Goal: Task Accomplishment & Management: Use online tool/utility

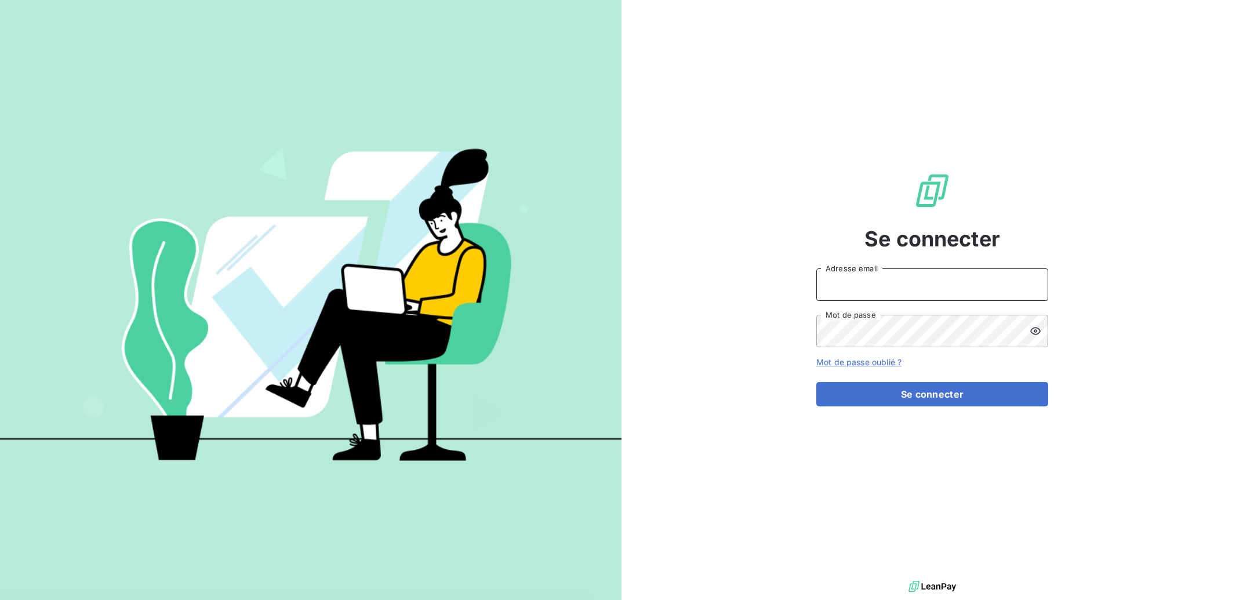
click at [910, 287] on input "Adresse email" at bounding box center [932, 284] width 232 height 32
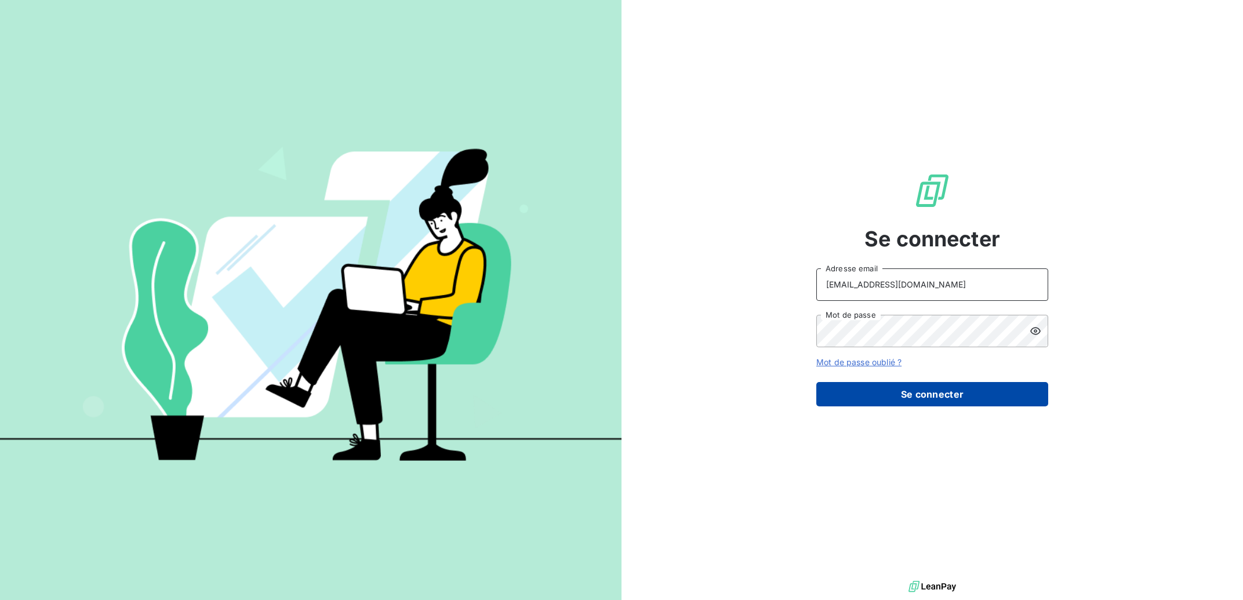
type input "[EMAIL_ADDRESS][DOMAIN_NAME]"
click at [961, 393] on button "Se connecter" at bounding box center [932, 394] width 232 height 24
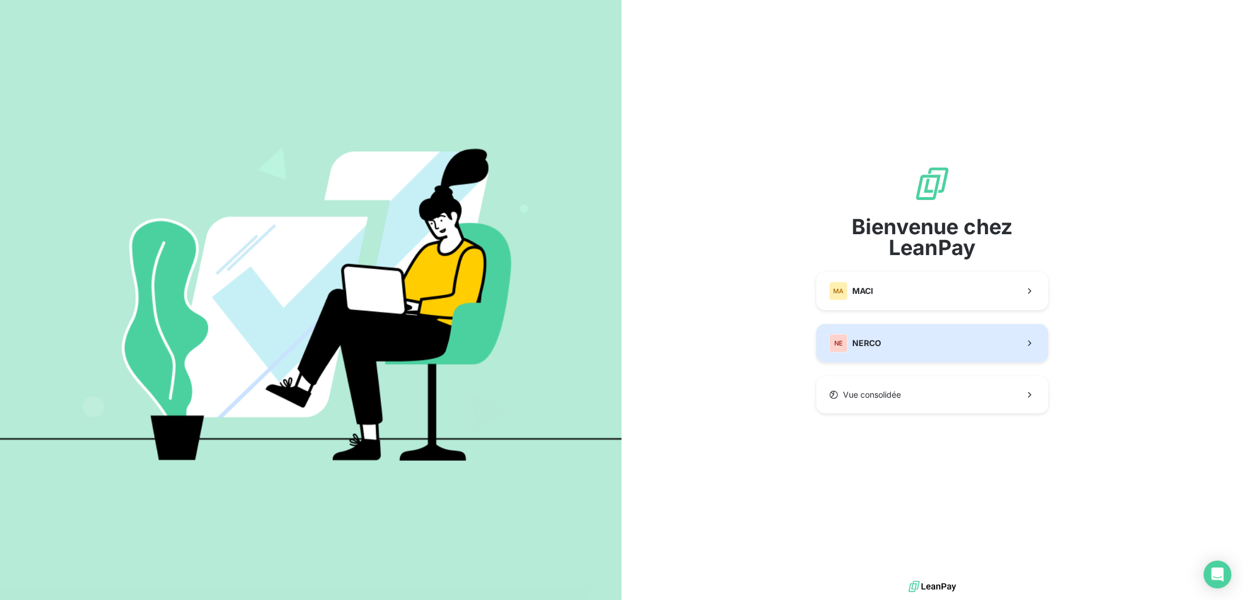
click at [907, 351] on button "NE NERCO" at bounding box center [932, 343] width 232 height 38
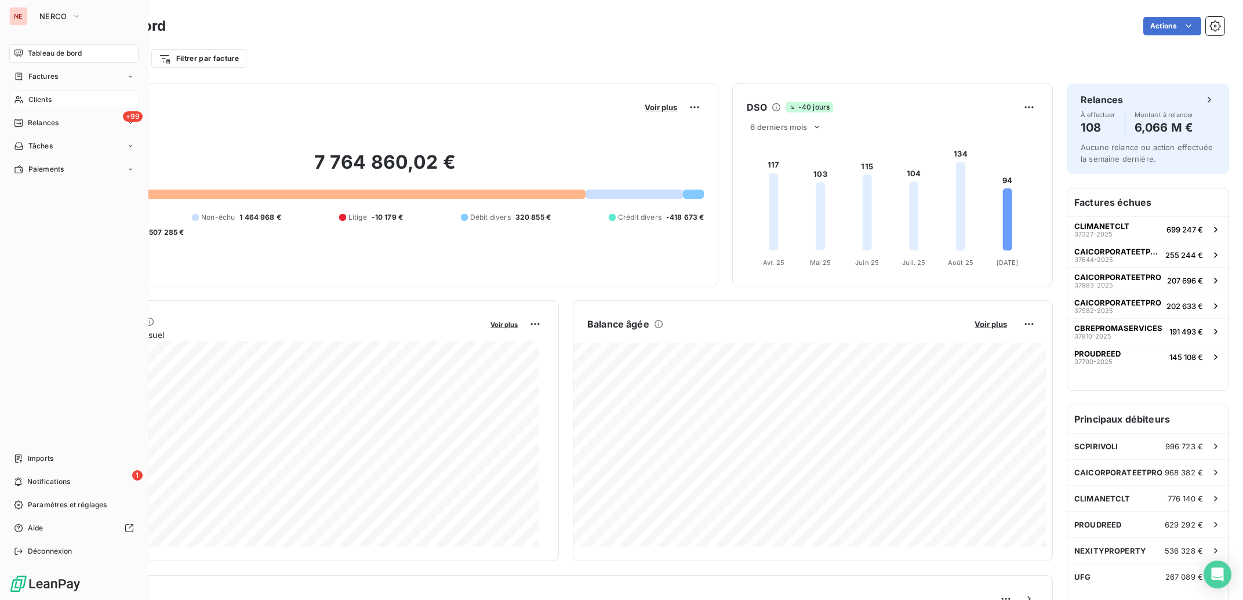
click at [28, 100] on span "Clients" at bounding box center [39, 100] width 23 height 10
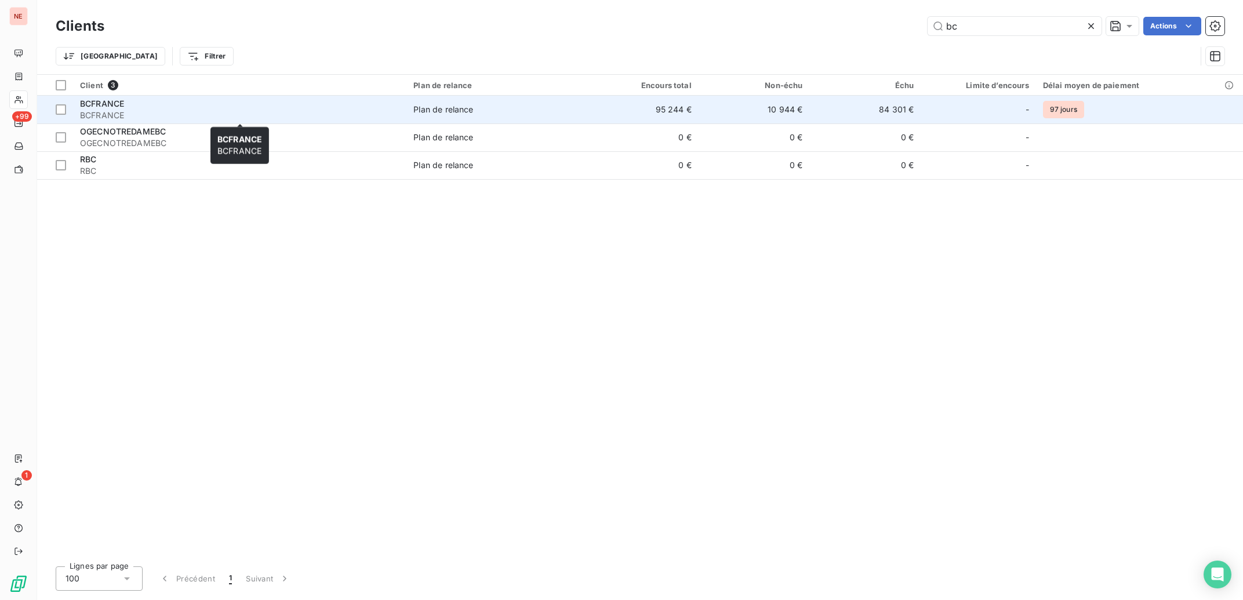
type input "bc"
click at [229, 111] on span "BCFRANCE" at bounding box center [239, 116] width 319 height 12
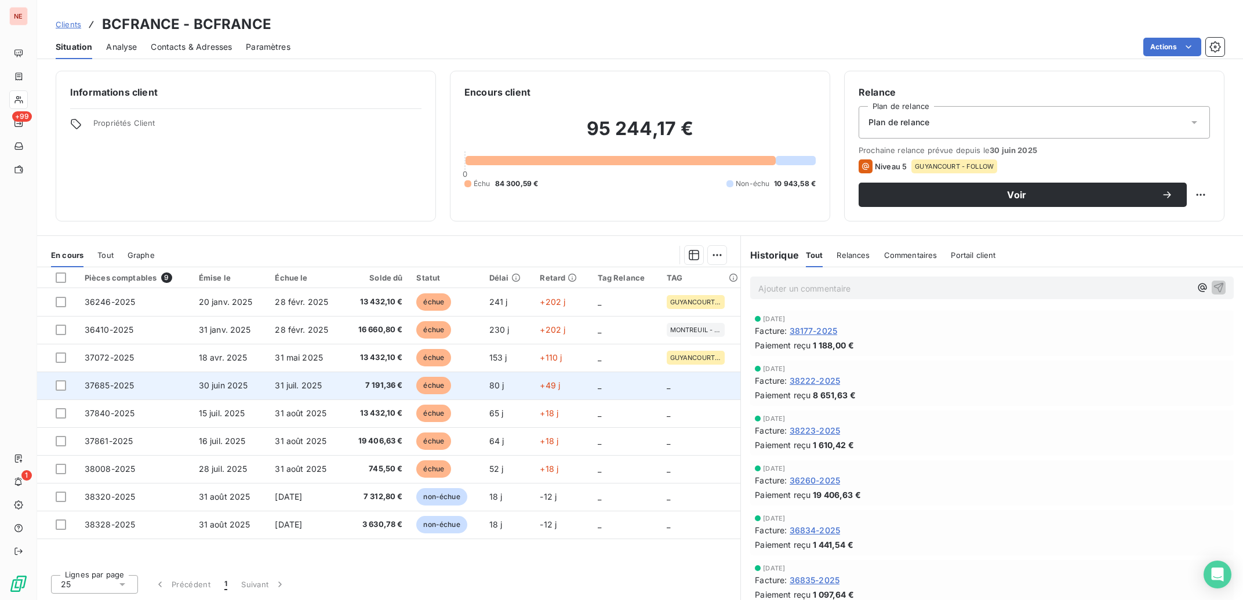
click at [551, 385] on span "+49 j" at bounding box center [550, 385] width 20 height 10
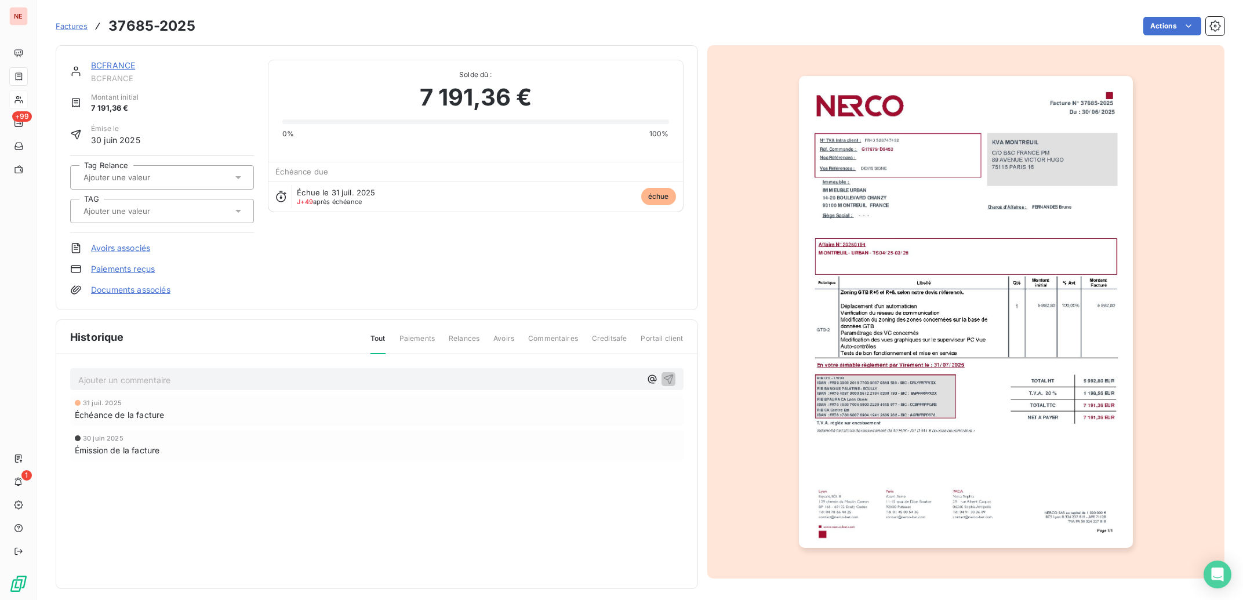
click at [151, 213] on input "text" at bounding box center [140, 211] width 117 height 10
type input "urb"
click at [156, 267] on span "MONTREUIL - URBAN" at bounding box center [130, 269] width 67 height 7
click at [111, 68] on link "BCFRANCE" at bounding box center [113, 65] width 44 height 10
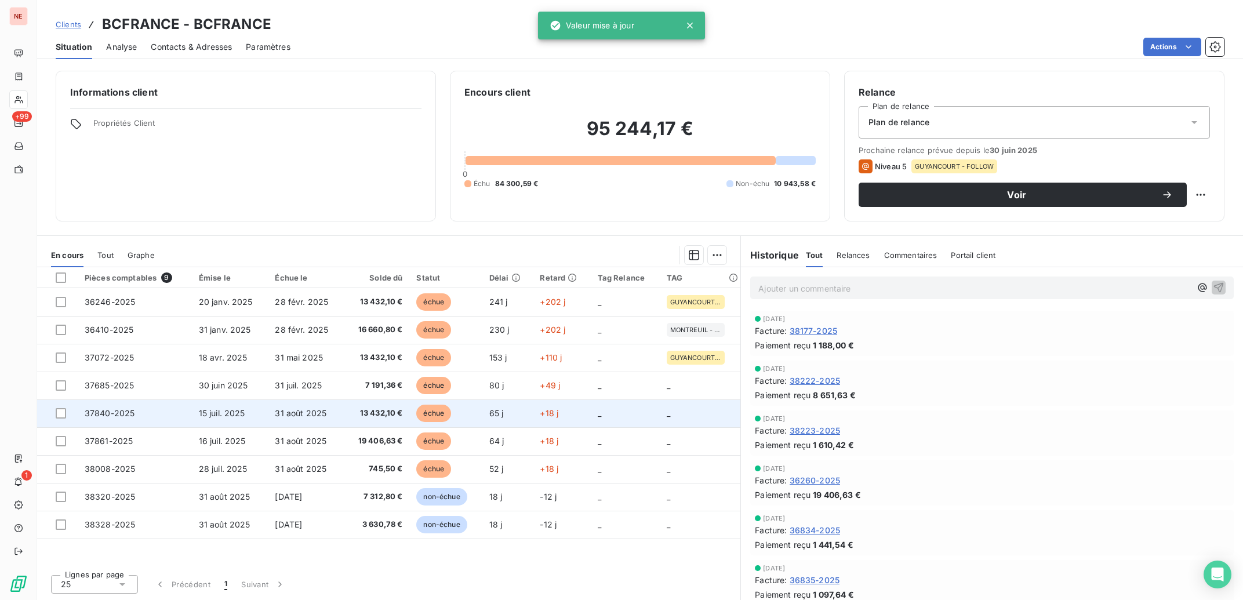
click at [489, 415] on td "65 j" at bounding box center [507, 413] width 51 height 28
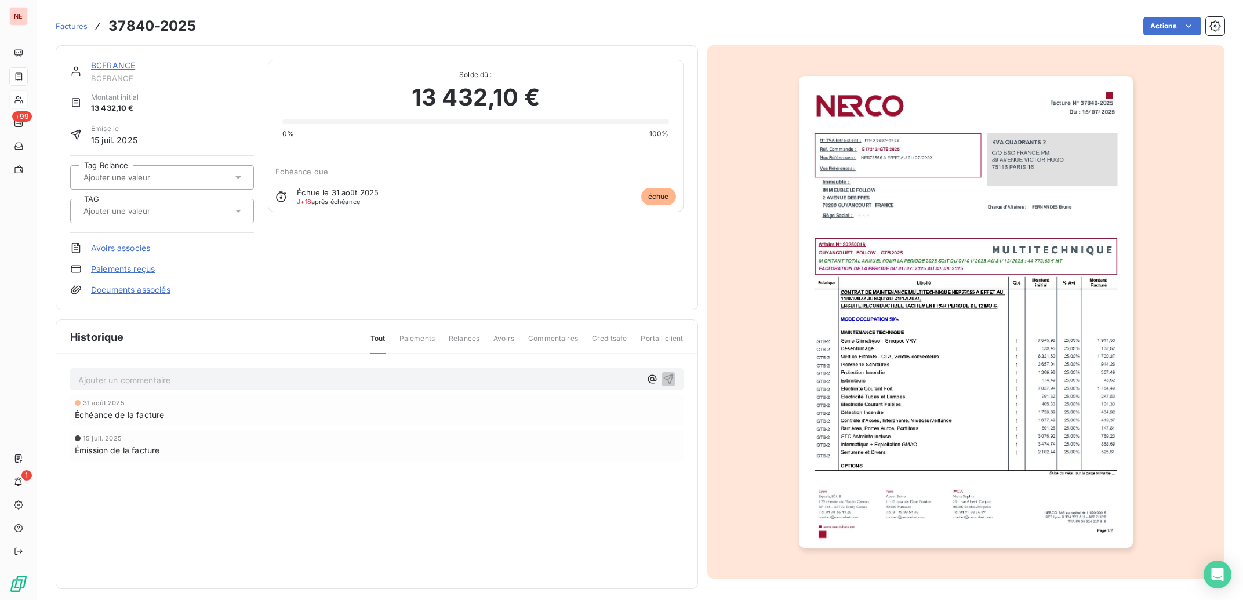
click at [167, 224] on div "Tag Relance TAG" at bounding box center [162, 194] width 184 height 78
click at [161, 212] on input "text" at bounding box center [140, 211] width 117 height 10
type input "foll"
click at [164, 232] on div "GUYANCOURT - FOLLOW" at bounding box center [168, 241] width 151 height 19
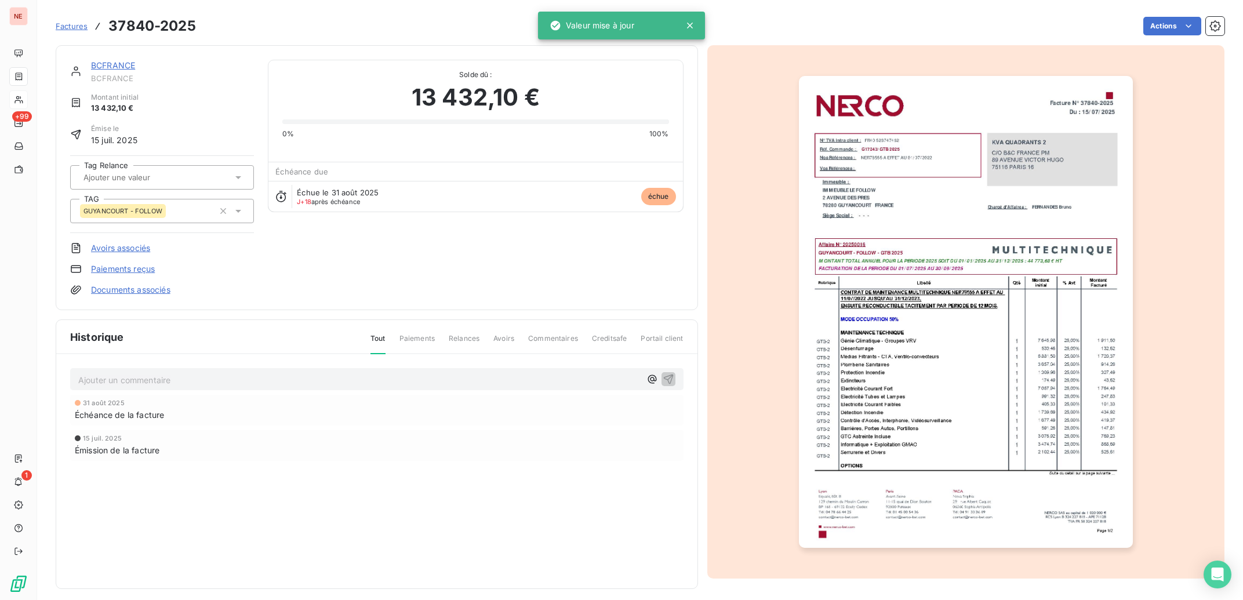
click at [117, 66] on link "BCFRANCE" at bounding box center [113, 65] width 44 height 10
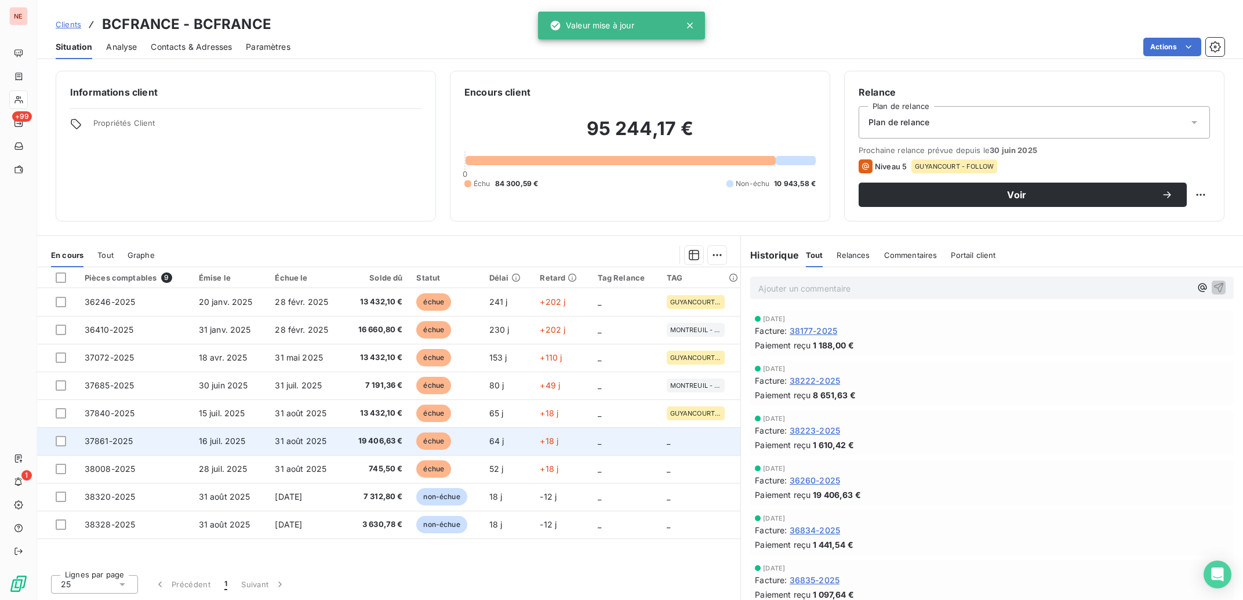
click at [421, 446] on span "échue" at bounding box center [433, 441] width 35 height 17
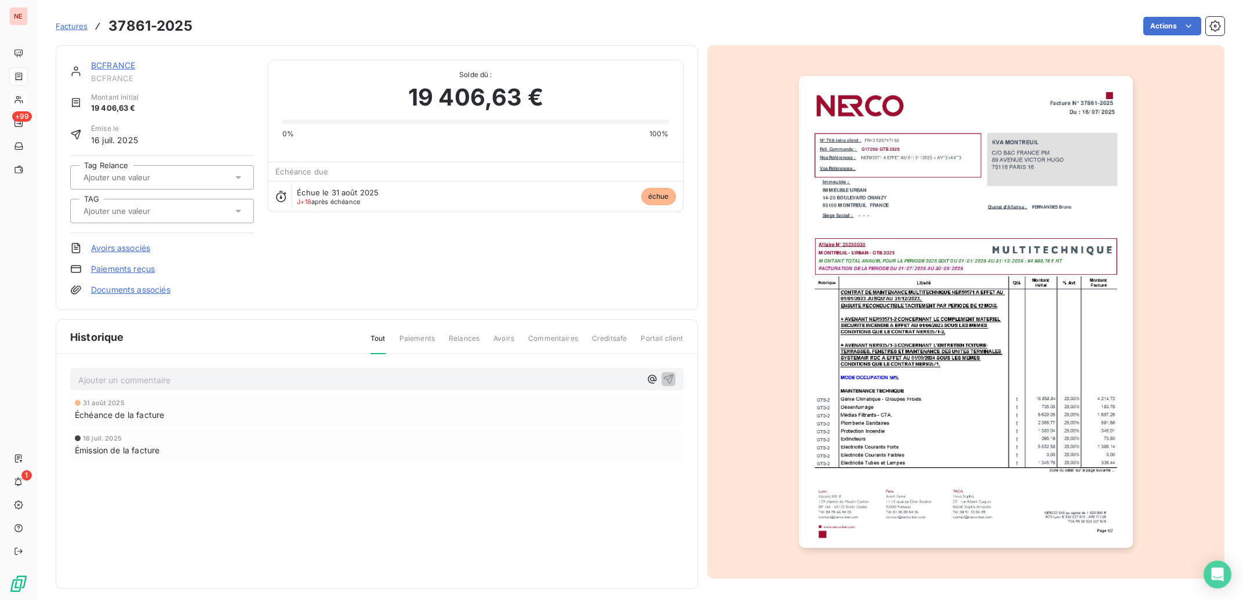
click at [125, 206] on input "text" at bounding box center [140, 211] width 117 height 10
type input "urb"
click at [162, 276] on div "MONTREUIL - URBAN" at bounding box center [130, 270] width 74 height 14
click at [114, 66] on link "BCFRANCE" at bounding box center [113, 65] width 44 height 10
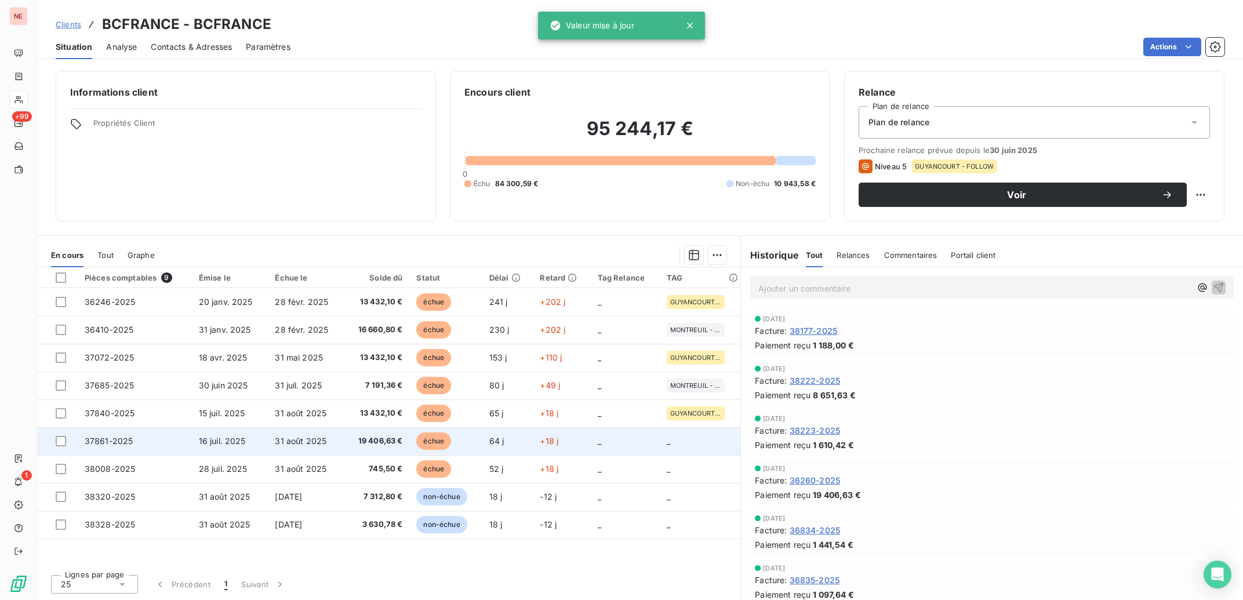
click at [388, 448] on td "19 406,63 €" at bounding box center [377, 441] width 66 height 28
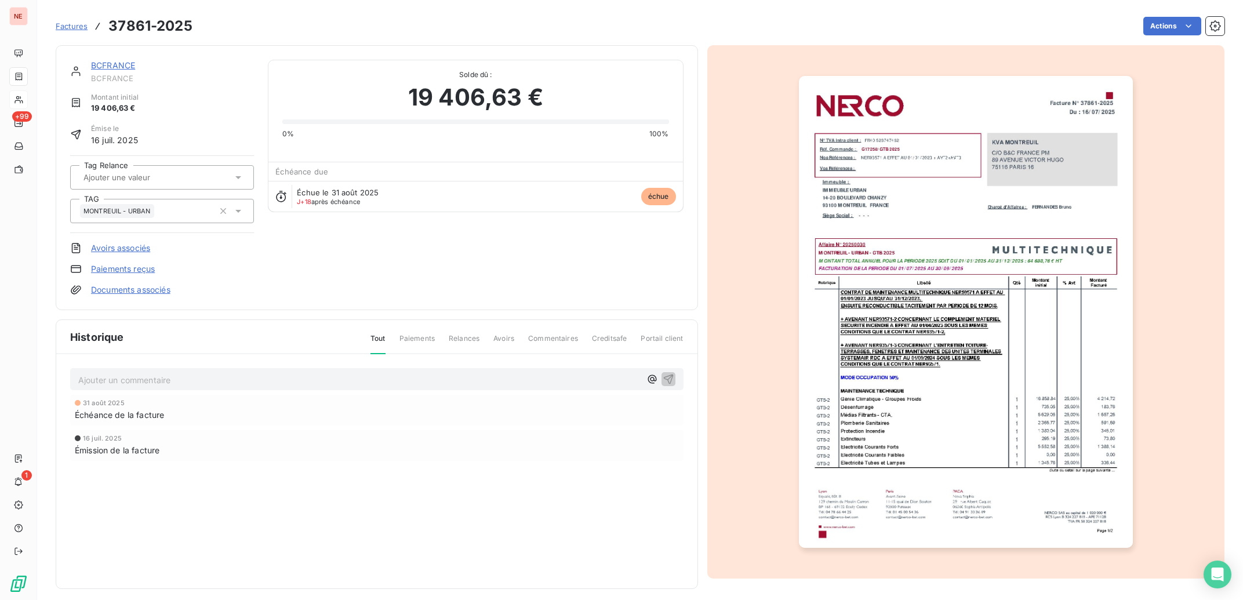
click at [126, 63] on link "BCFRANCE" at bounding box center [113, 65] width 44 height 10
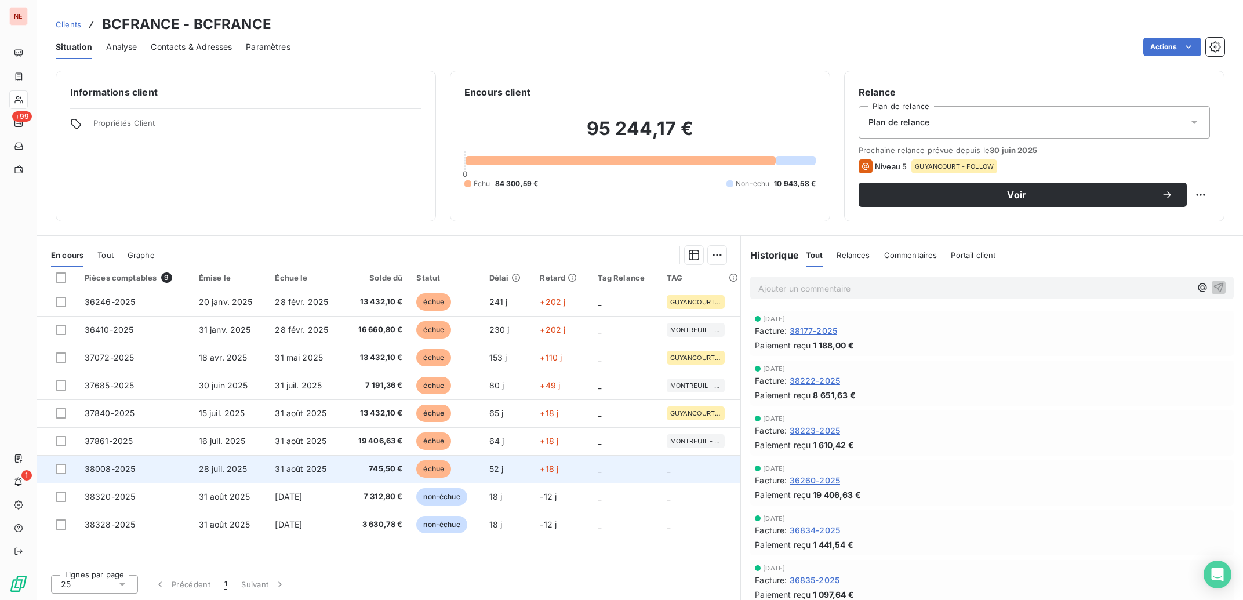
click at [409, 470] on td "745,50 €" at bounding box center [377, 469] width 66 height 28
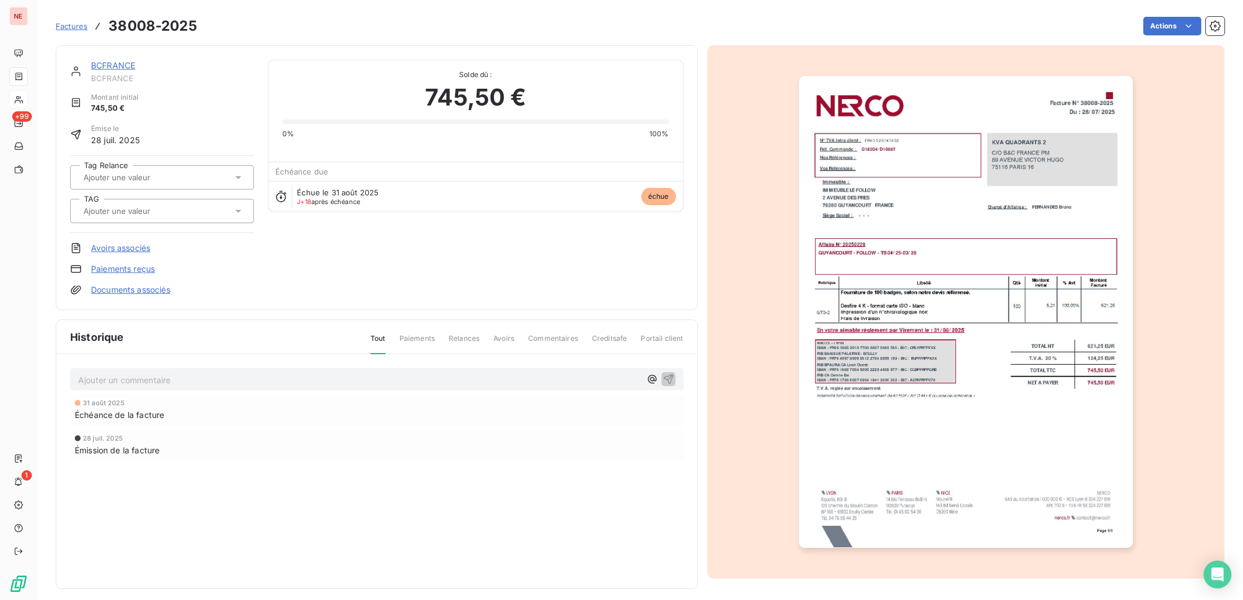
click at [107, 220] on div at bounding box center [162, 211] width 184 height 24
type input "follo"
click at [124, 242] on span "GUYANCOURT - FOLLOW" at bounding box center [136, 241] width 79 height 7
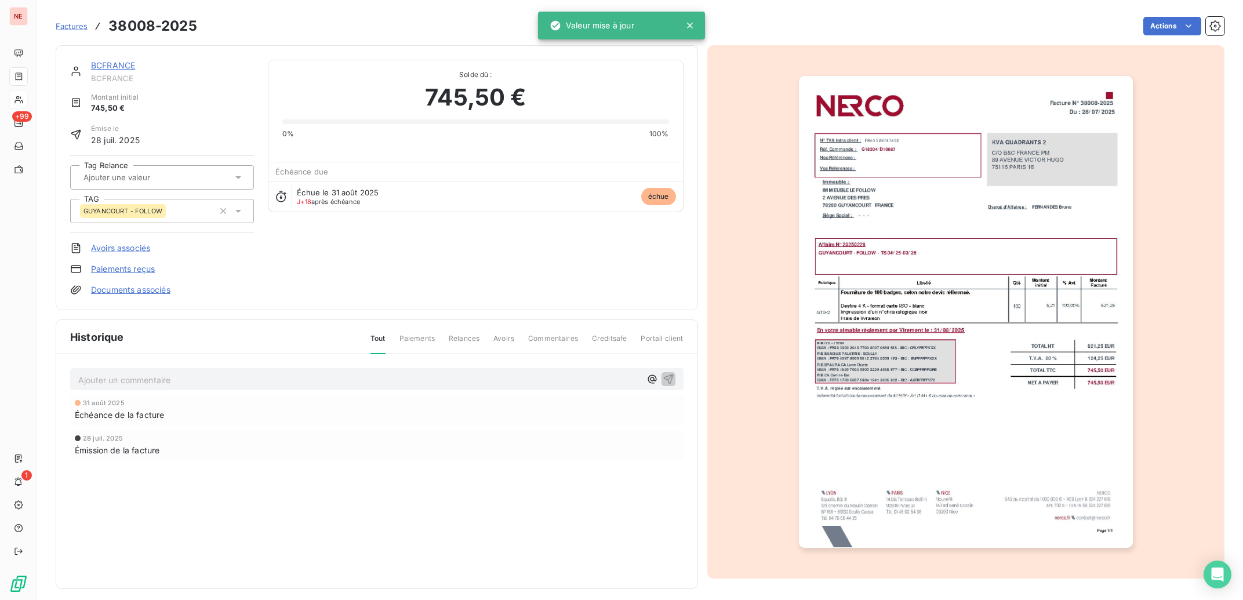
click at [121, 63] on link "BCFRANCE" at bounding box center [113, 65] width 44 height 10
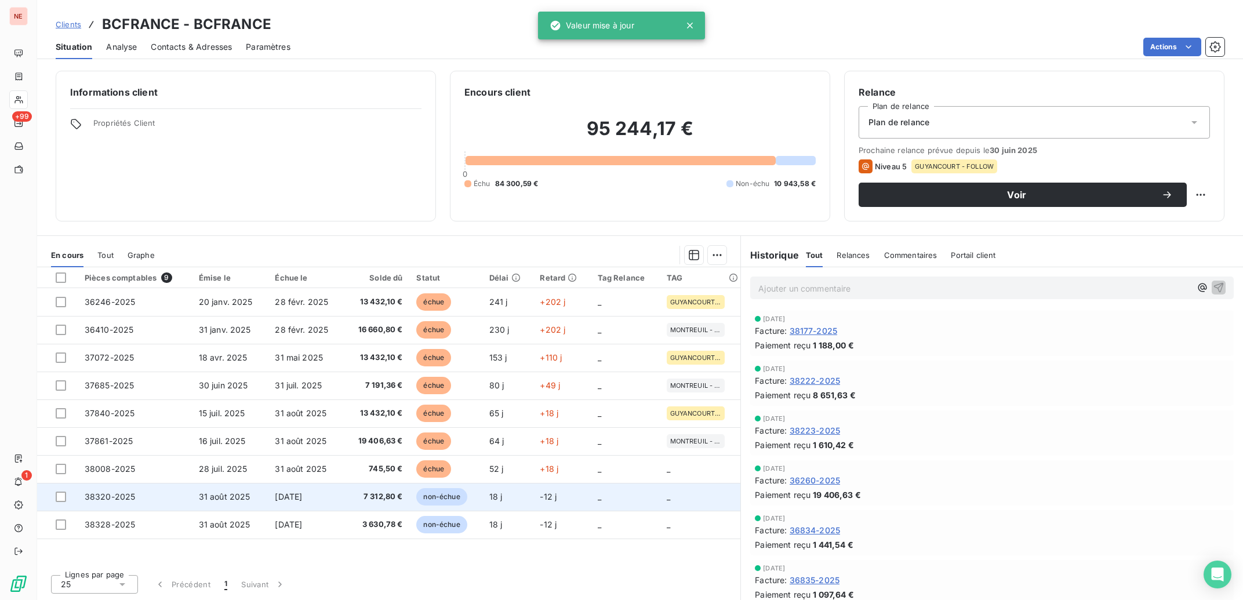
click at [375, 509] on td "7 312,80 €" at bounding box center [377, 497] width 66 height 28
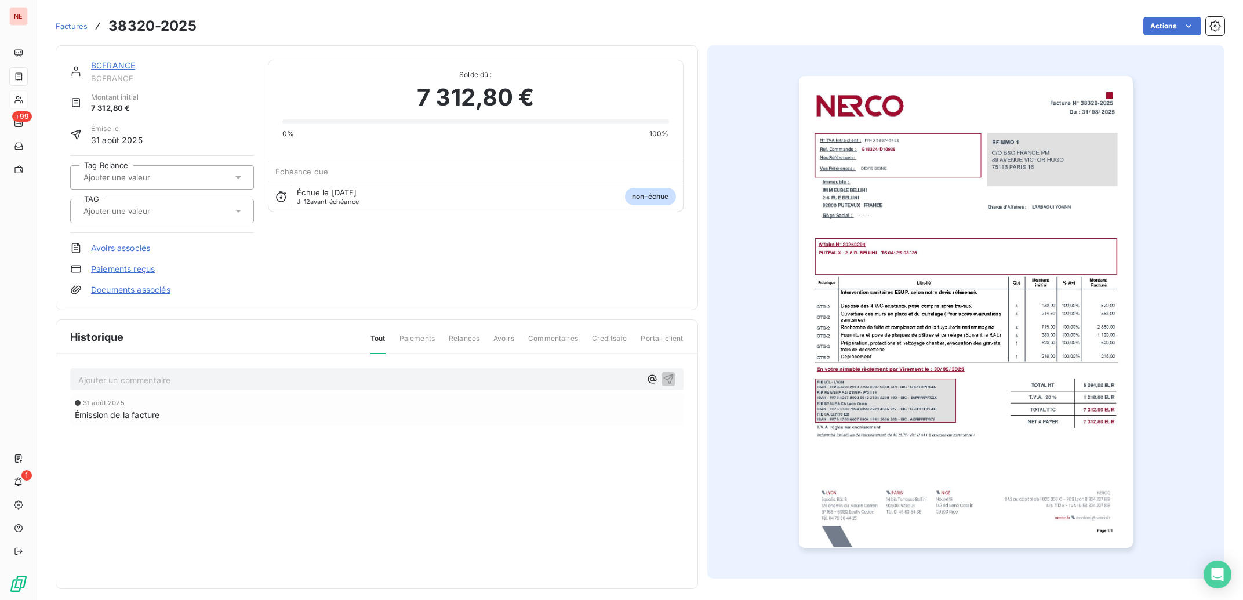
click at [135, 212] on input "text" at bounding box center [140, 211] width 117 height 10
type input "bell"
click at [1178, 20] on html "NE +99 1 Factures 38320-2025 Actions BCFRANCE BCFRANCE Montant initial 7 312,80…" at bounding box center [621, 300] width 1243 height 600
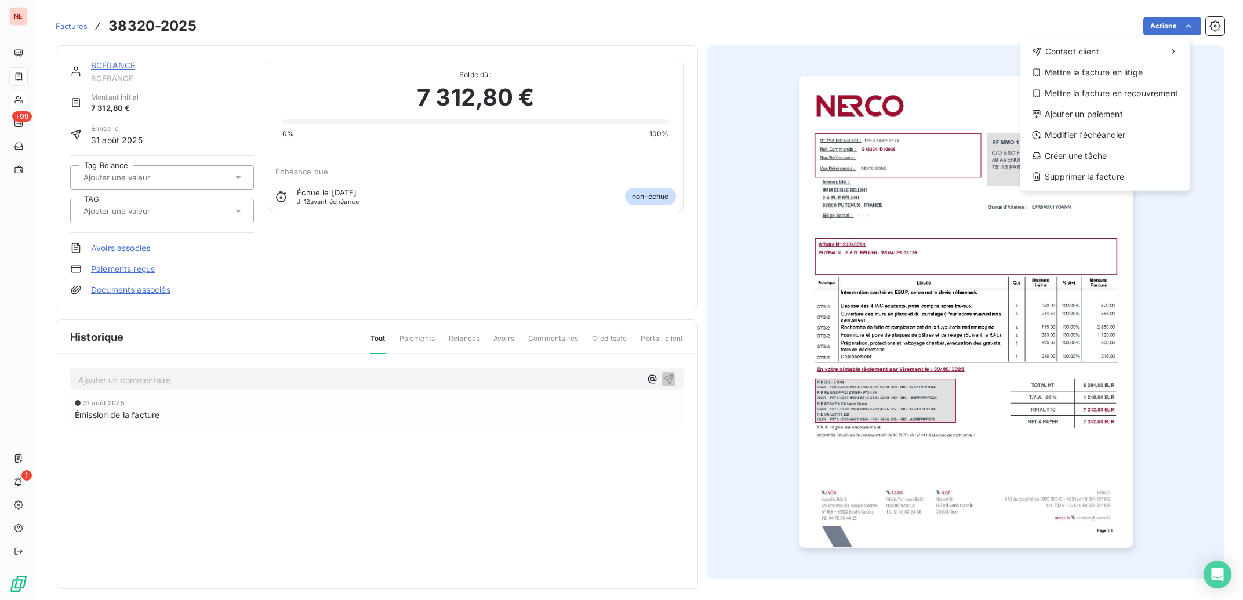
click at [1201, 27] on html "NE +99 1 Factures [PHONE_NUMBER] Actions Contact client Mettre la facture en li…" at bounding box center [621, 300] width 1243 height 600
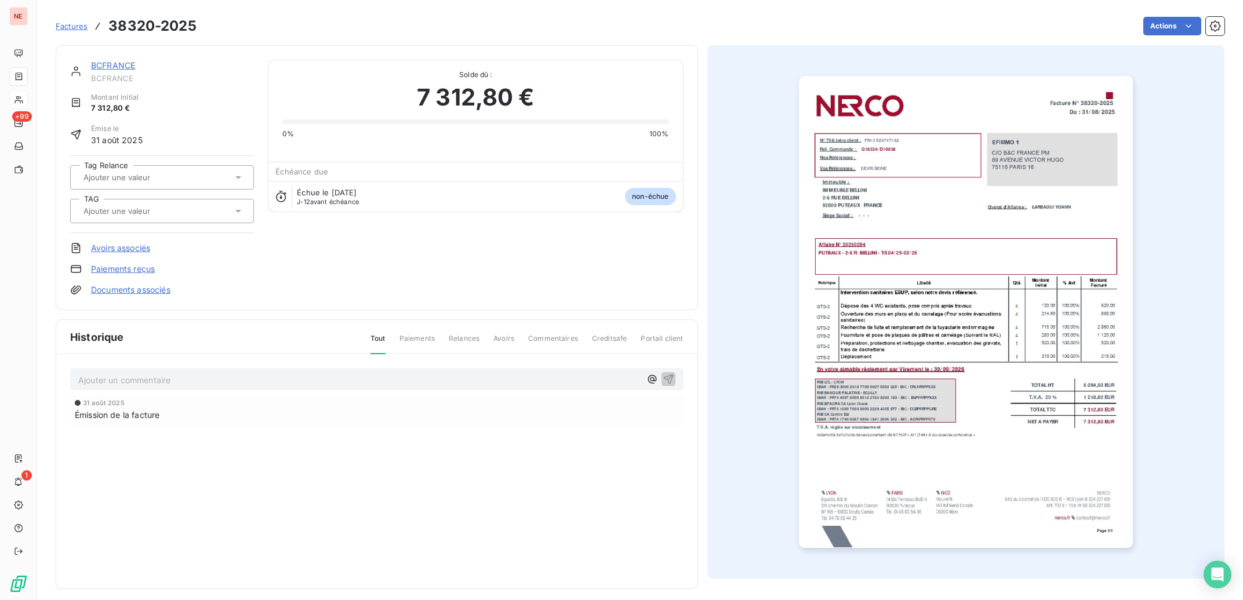
click at [1209, 27] on icon "button" at bounding box center [1215, 26] width 12 height 12
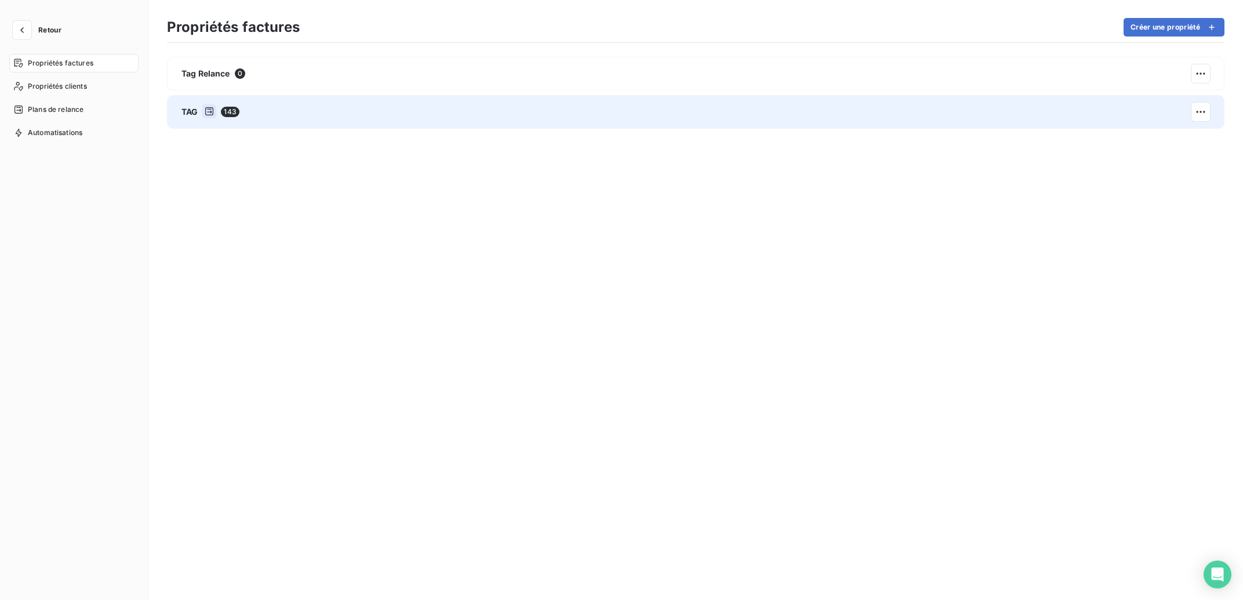
click at [212, 119] on div at bounding box center [209, 111] width 14 height 14
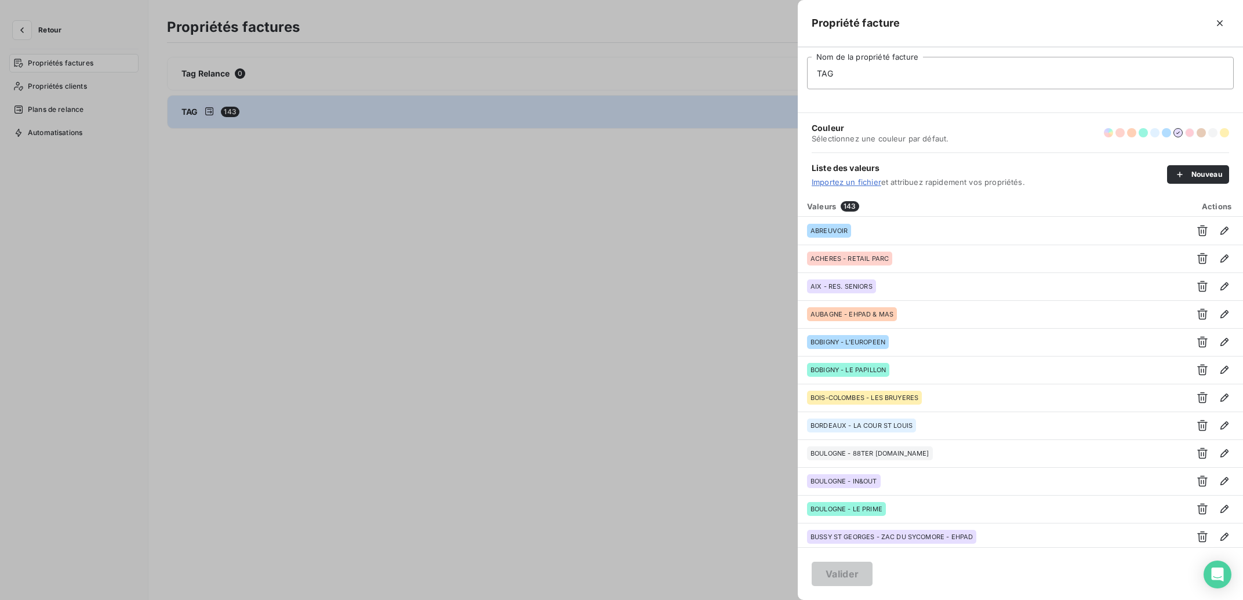
click at [1187, 133] on button "button" at bounding box center [1189, 132] width 9 height 9
click at [1193, 176] on button "Nouveau" at bounding box center [1198, 174] width 62 height 19
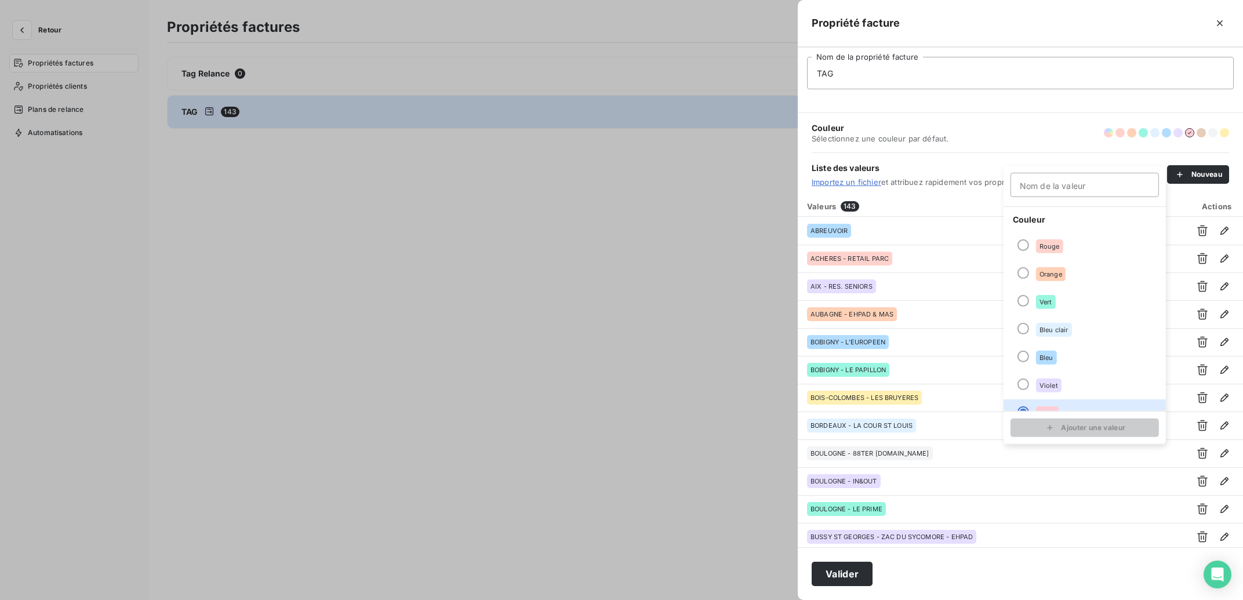
click at [1066, 192] on input "Nom de la valeur" at bounding box center [1085, 185] width 148 height 24
type input "p"
type input "PUTEAUX - [PERSON_NAME]"
click at [1073, 422] on button "Ajouter une valeur" at bounding box center [1085, 428] width 148 height 19
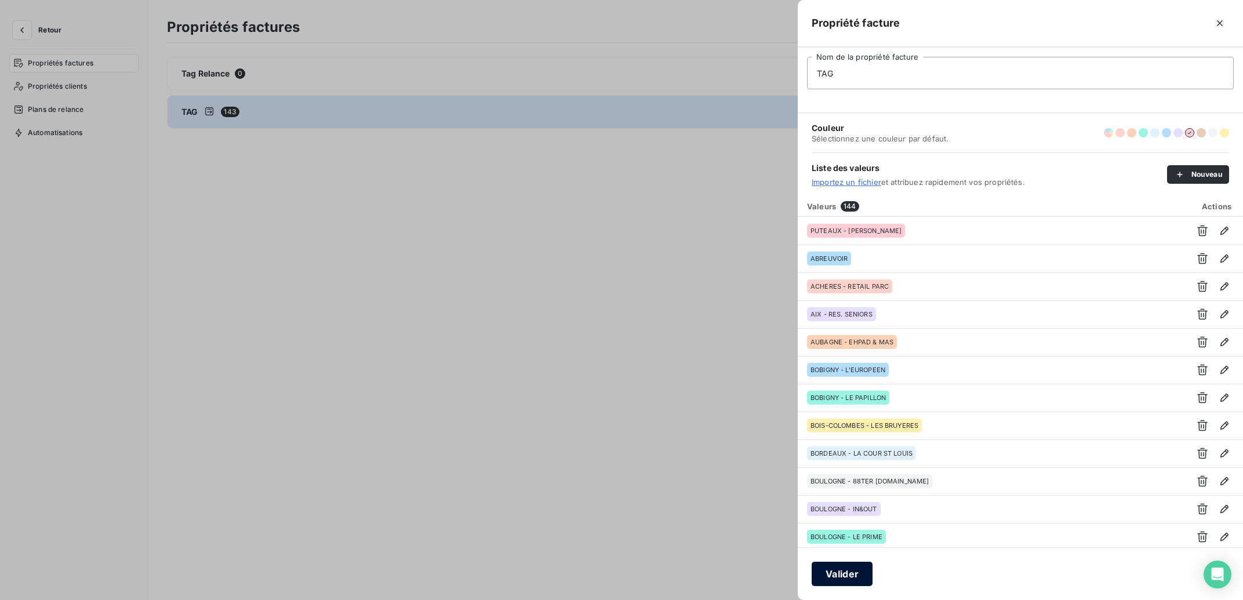
click at [830, 577] on button "Valider" at bounding box center [842, 574] width 61 height 24
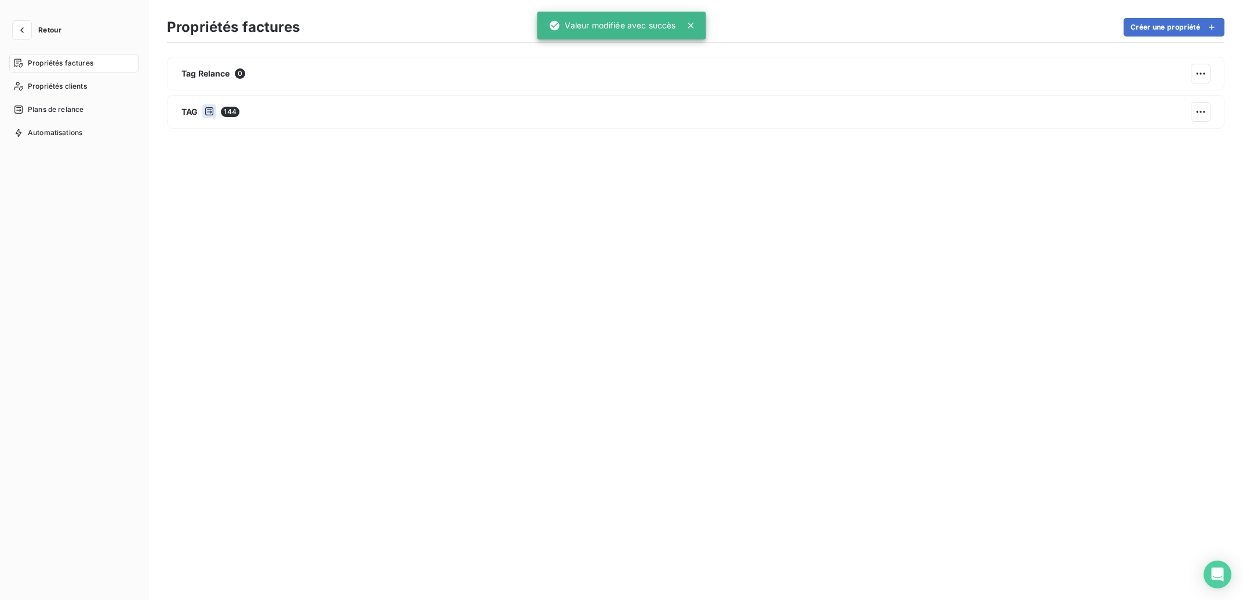
click at [42, 27] on span "Retour" at bounding box center [49, 30] width 23 height 7
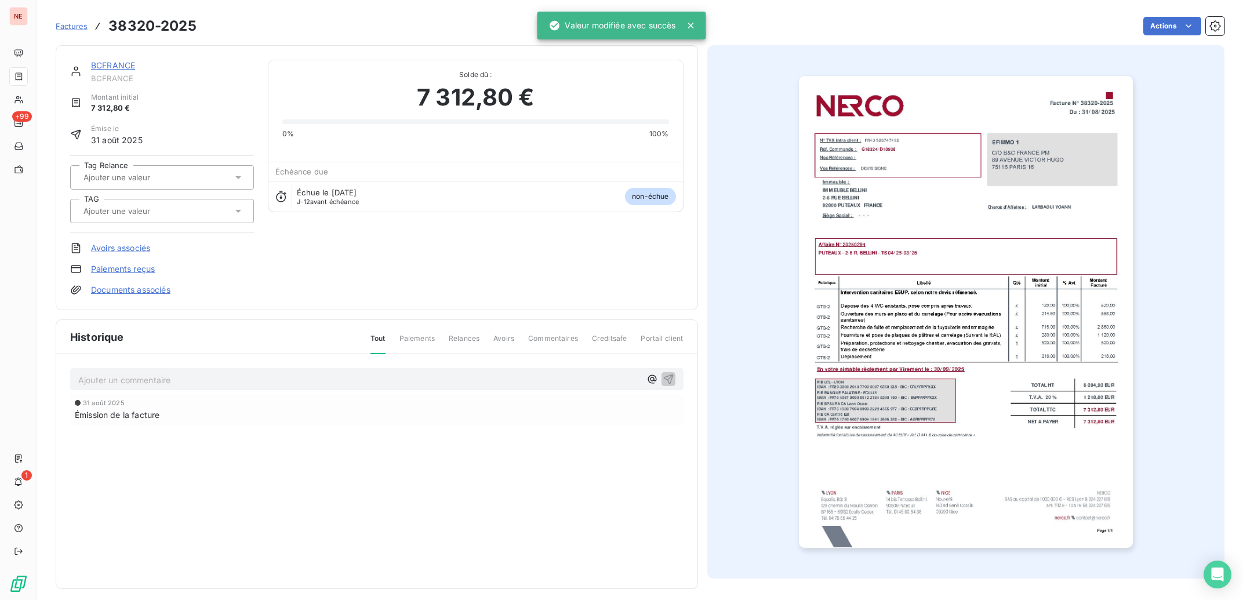
click at [181, 204] on div at bounding box center [156, 211] width 152 height 15
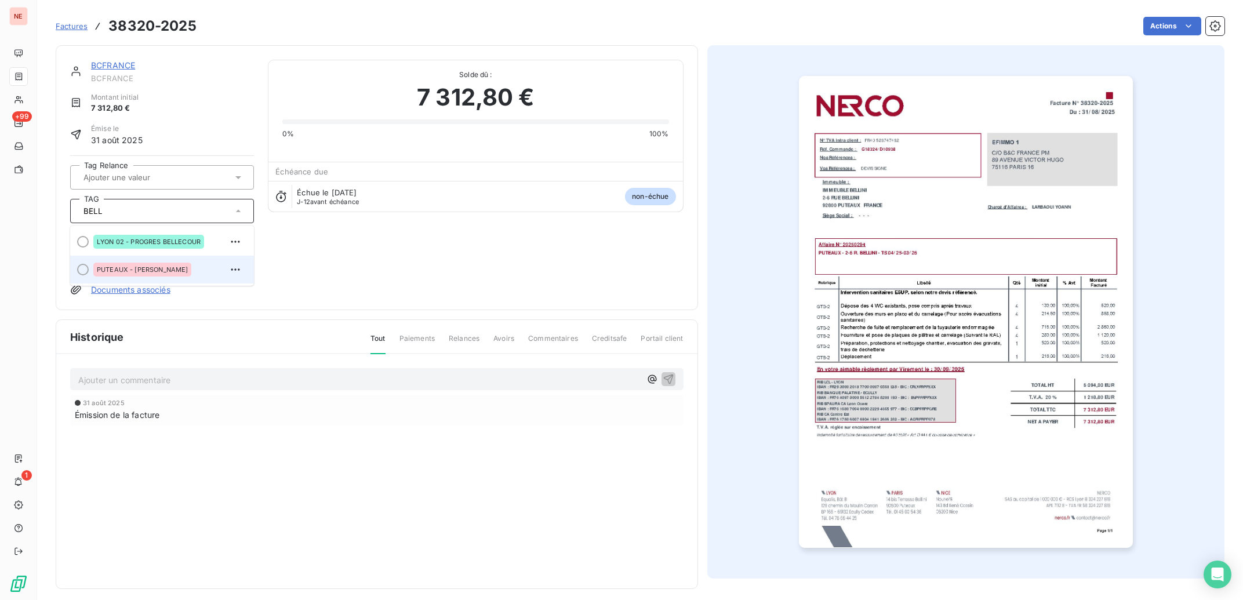
type input "BELL"
click at [198, 271] on div "PUTEAUX - [PERSON_NAME]" at bounding box center [168, 269] width 151 height 19
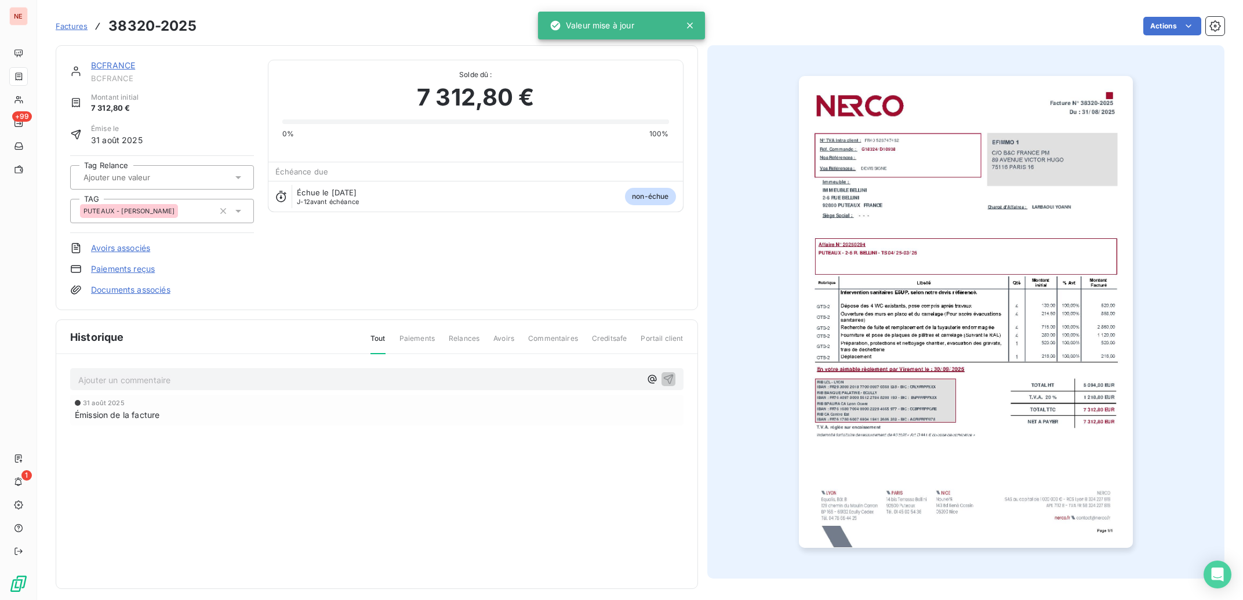
click at [109, 63] on link "BCFRANCE" at bounding box center [113, 65] width 44 height 10
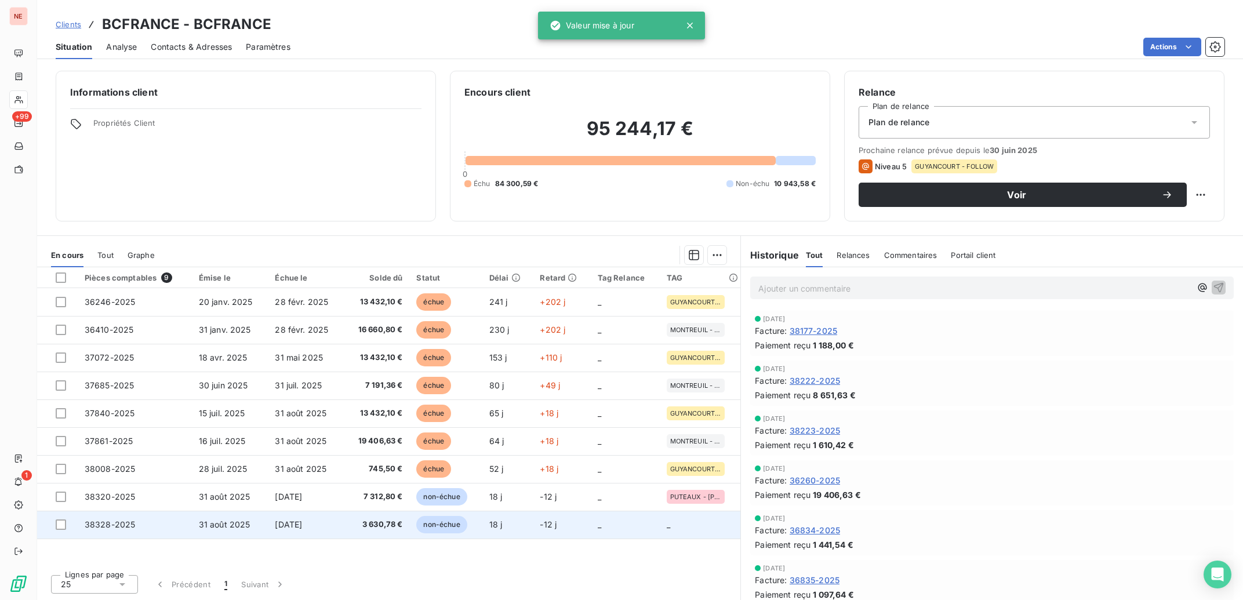
click at [460, 518] on span "non-échue" at bounding box center [441, 524] width 50 height 17
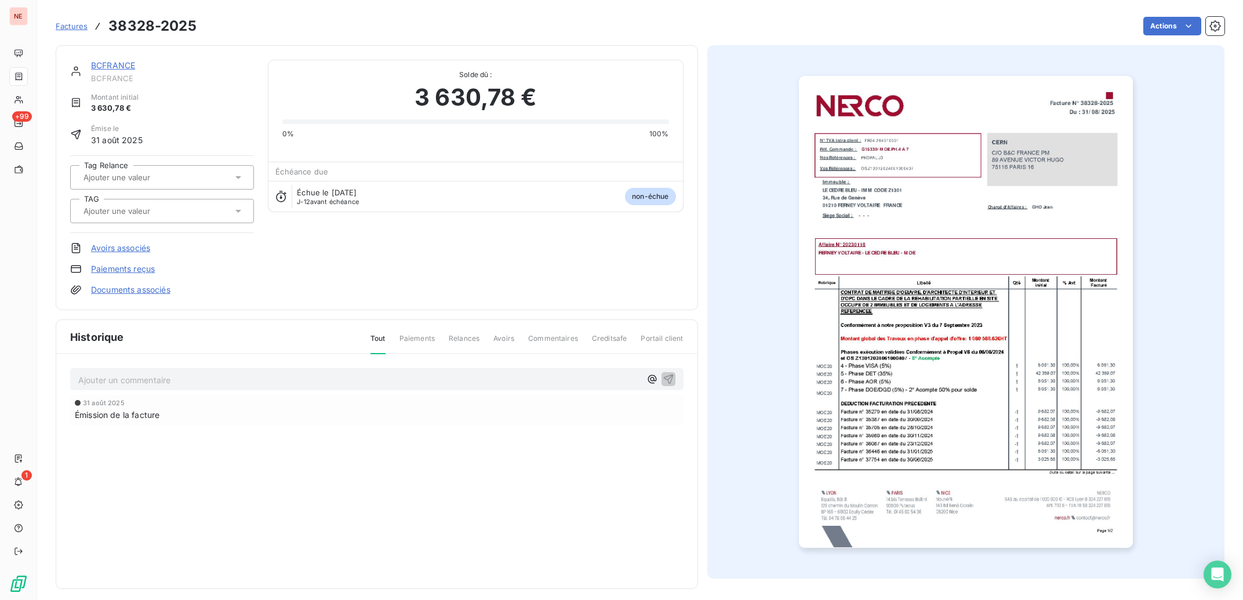
click at [159, 212] on input "text" at bounding box center [140, 211] width 117 height 10
type input "CEDRE"
click at [172, 237] on div "FERNAY VOLTAIRE - CEDRE BLEU" at bounding box center [149, 242] width 112 height 14
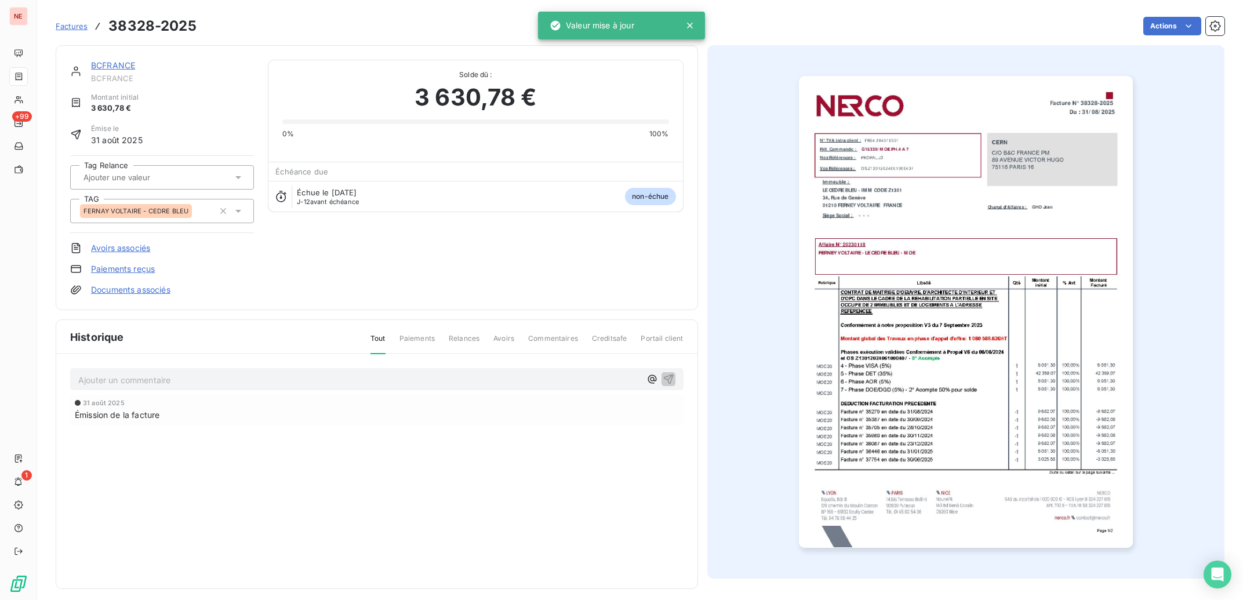
click at [108, 67] on link "BCFRANCE" at bounding box center [113, 65] width 44 height 10
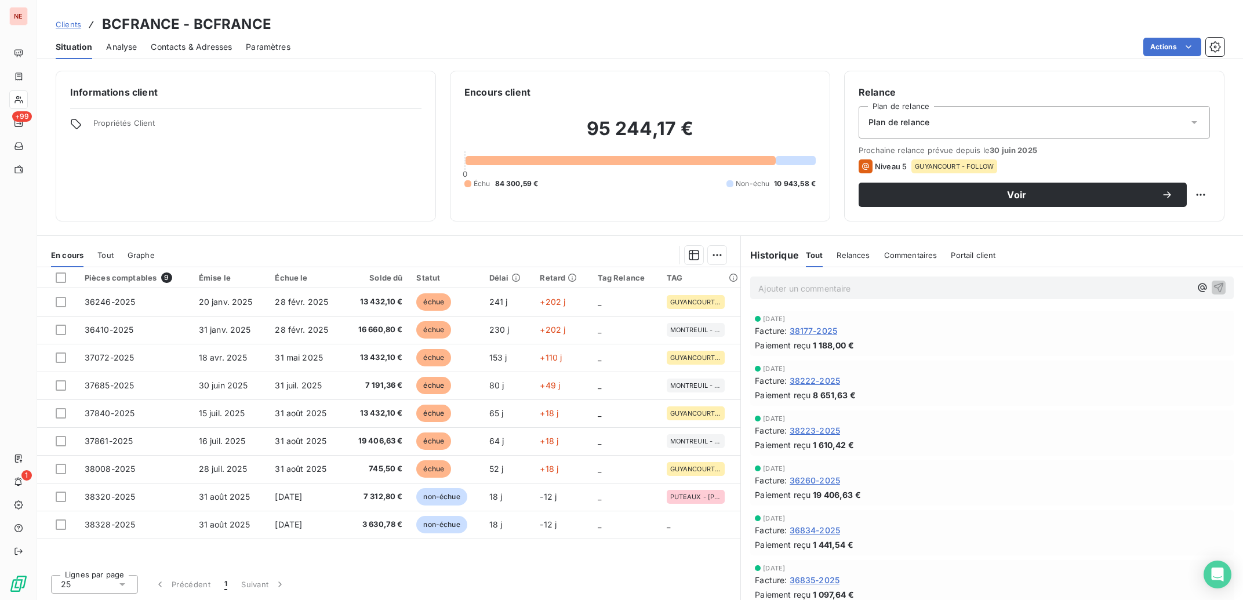
click at [184, 49] on span "Contacts & Adresses" at bounding box center [191, 47] width 81 height 12
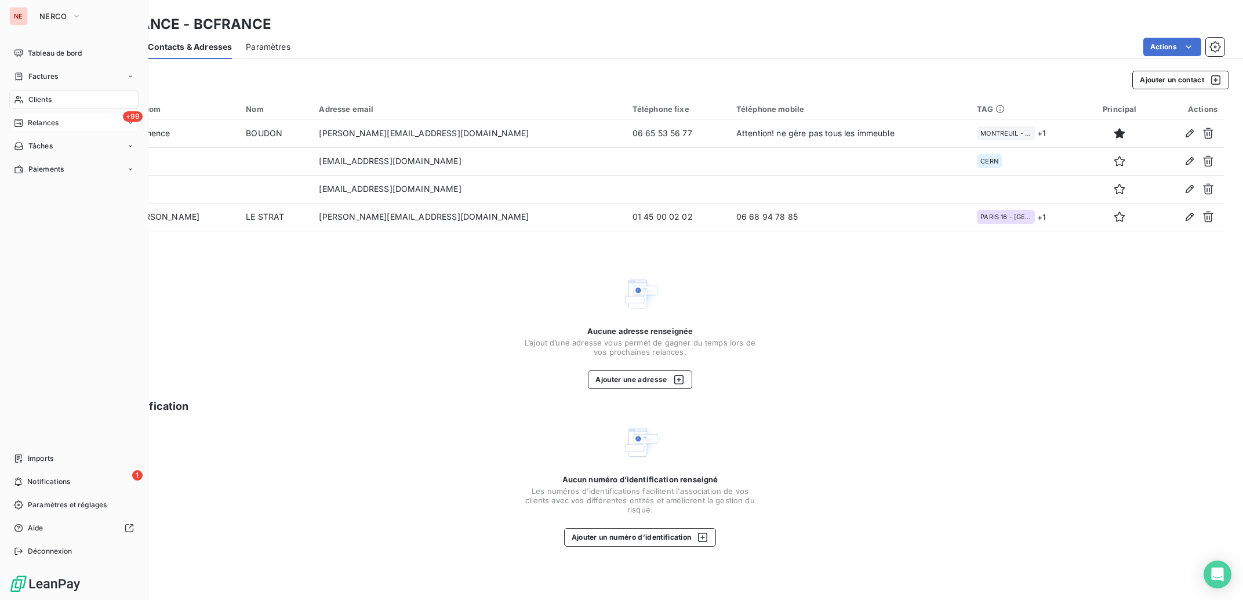
click at [21, 122] on icon at bounding box center [18, 122] width 9 height 9
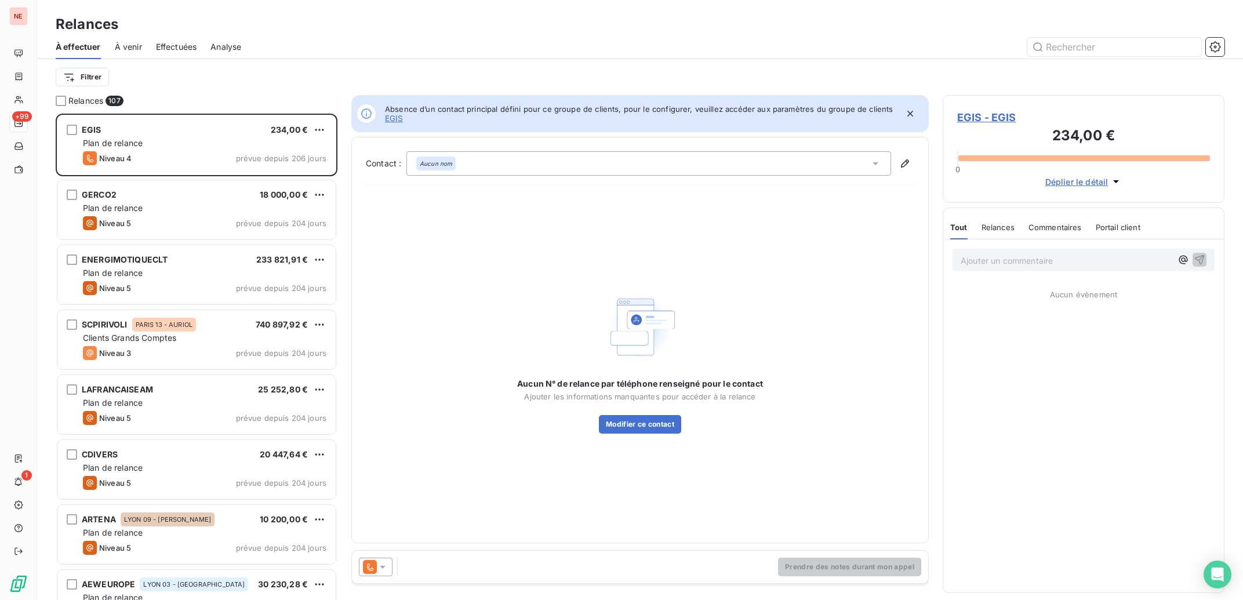
scroll to position [1, 1]
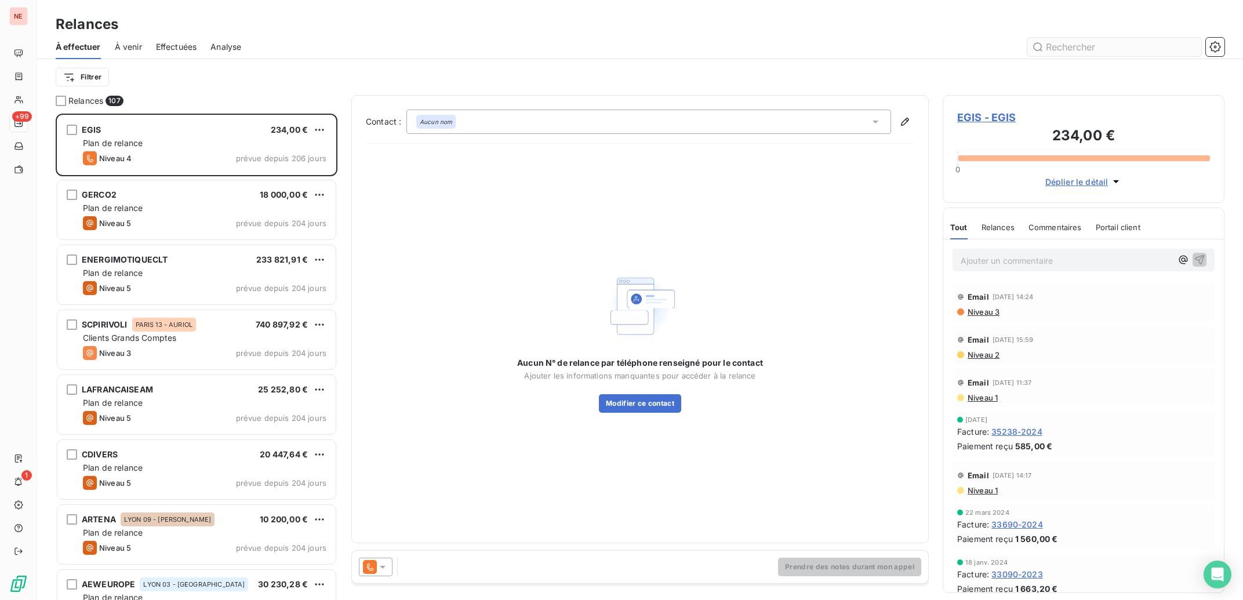
click at [1120, 46] on input "text" at bounding box center [1114, 47] width 174 height 19
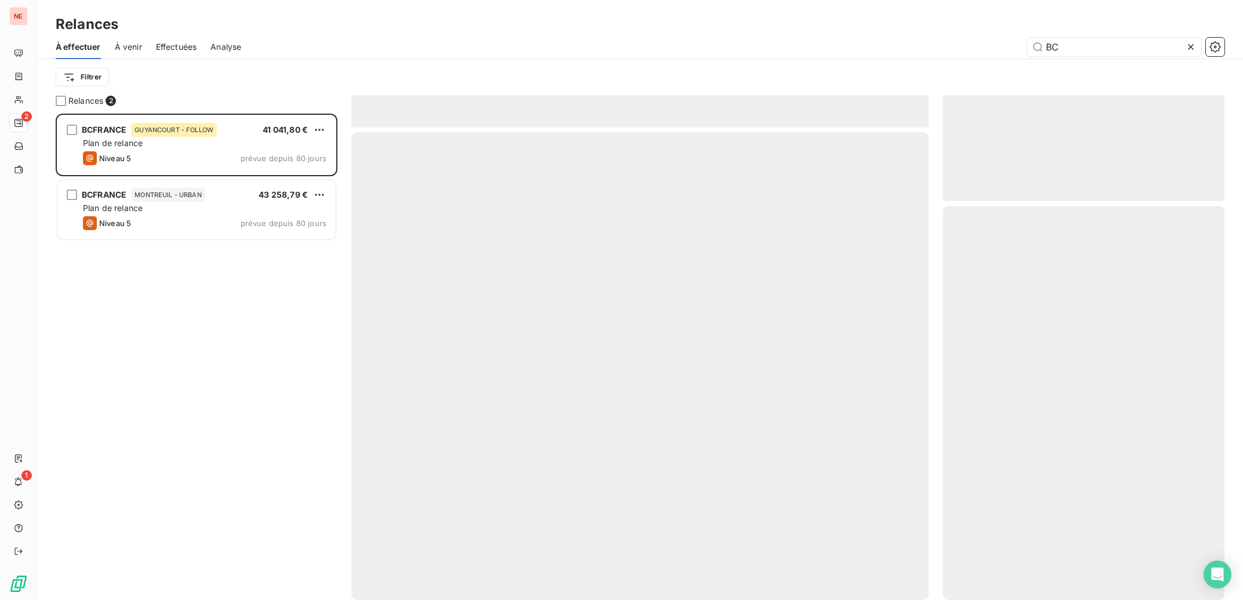
scroll to position [475, 270]
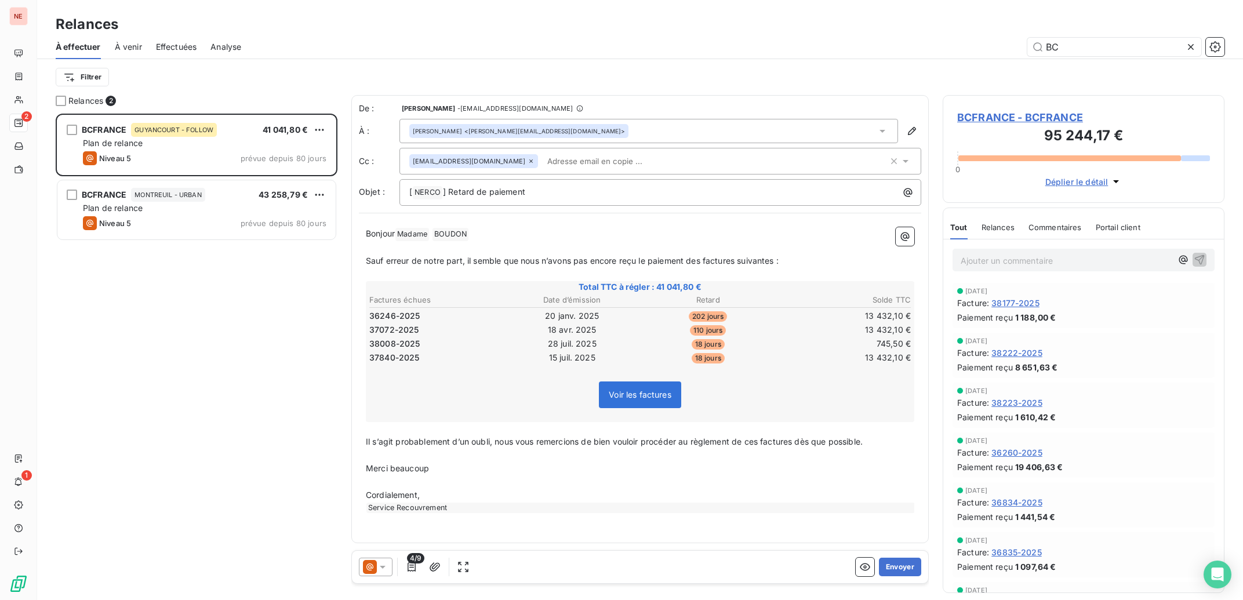
type input "BC"
click at [675, 160] on div "[EMAIL_ADDRESS][DOMAIN_NAME]" at bounding box center [648, 160] width 479 height 17
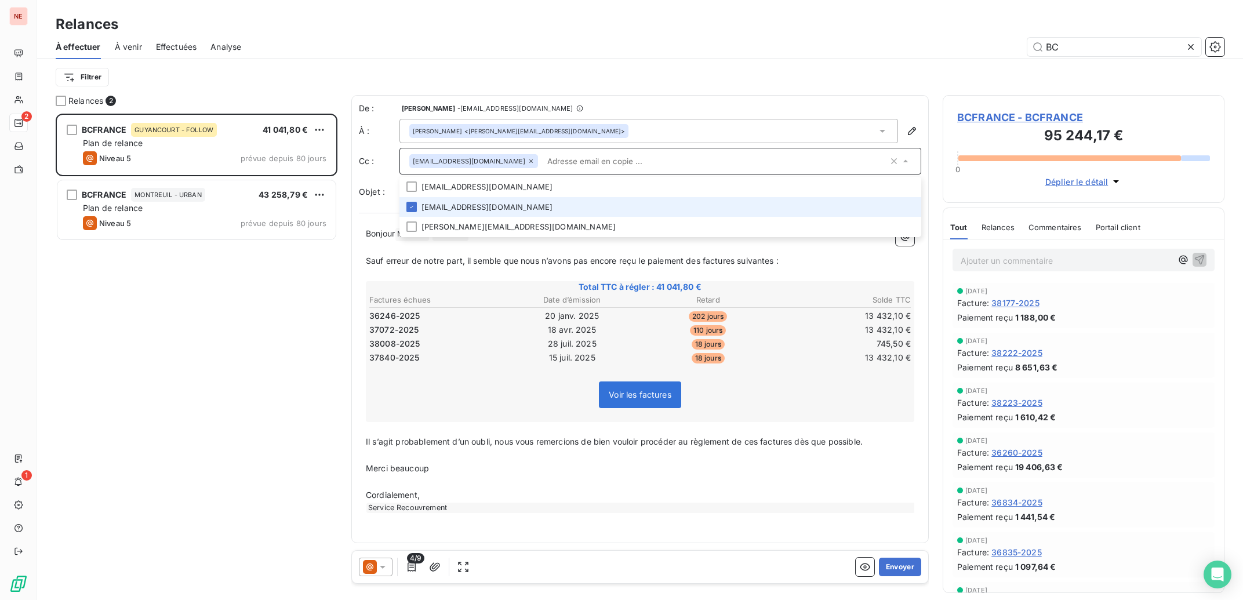
click at [615, 166] on input "text" at bounding box center [716, 160] width 346 height 17
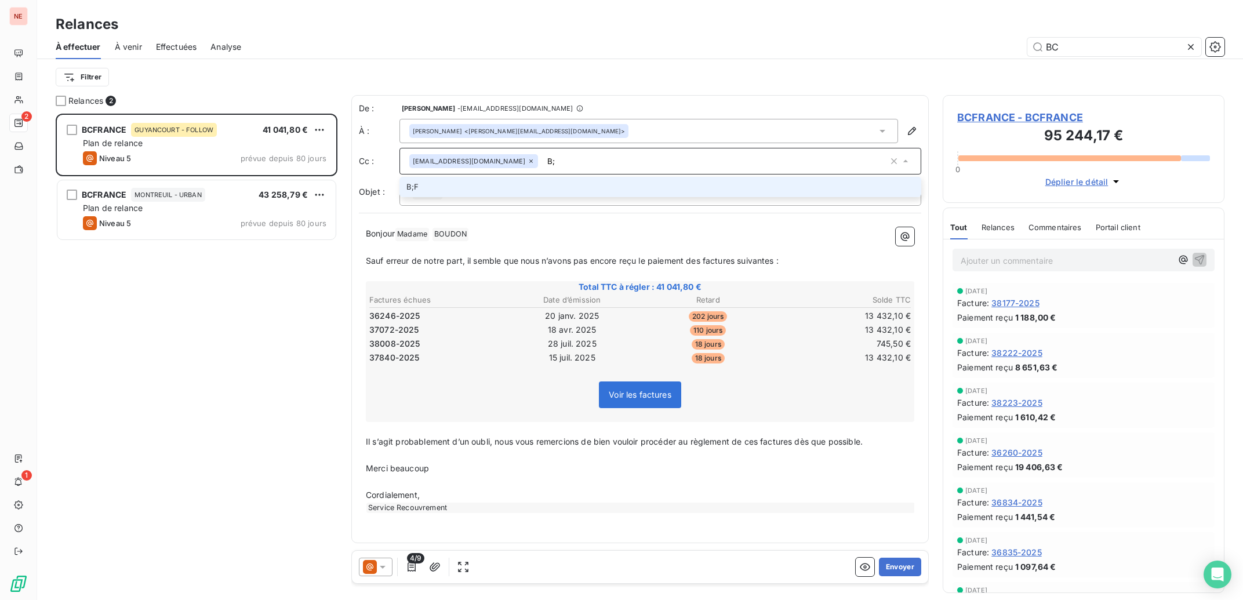
type input "B"
type input "b"
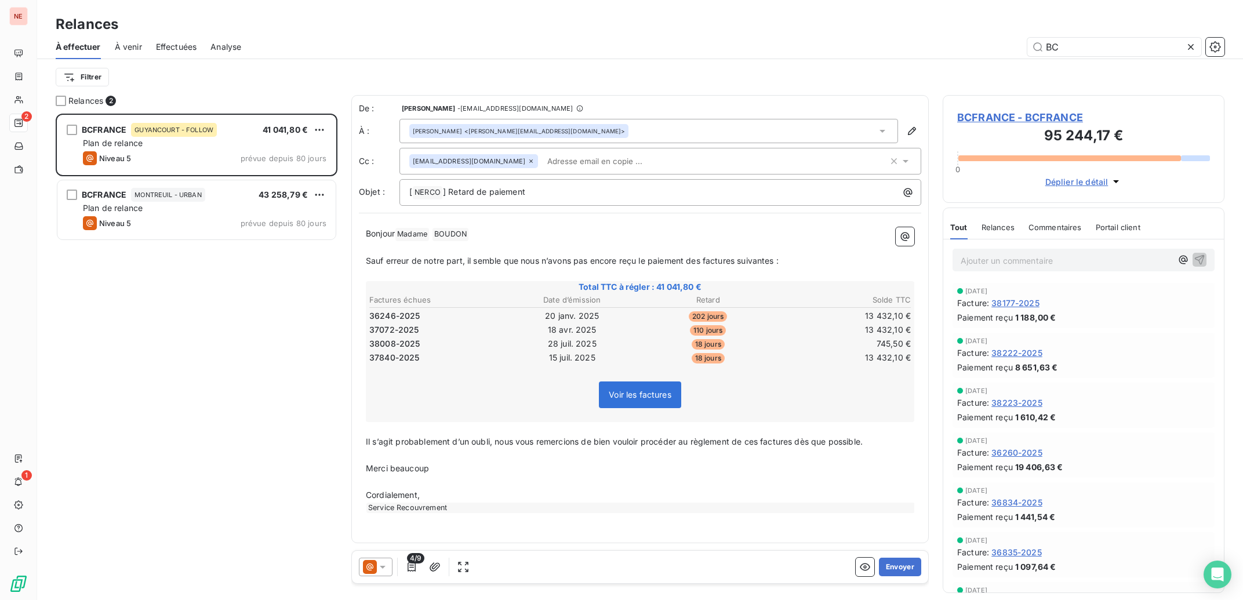
click at [209, 333] on div "BCFRANCE GUYANCOURT - FOLLOW 41 041,80 € Plan de relance Niveau 5 prévue depuis…" at bounding box center [197, 357] width 282 height 486
click at [366, 263] on div "Bonjour Madame ﻿ [PERSON_NAME] ﻿ ﻿ ﻿ Sauf erreur de notre part, il semble que n…" at bounding box center [640, 370] width 562 height 300
click at [370, 263] on span "Sauf erreur de notre part, il semble que nous n’avons pas encore reçu le paieme…" at bounding box center [572, 261] width 413 height 10
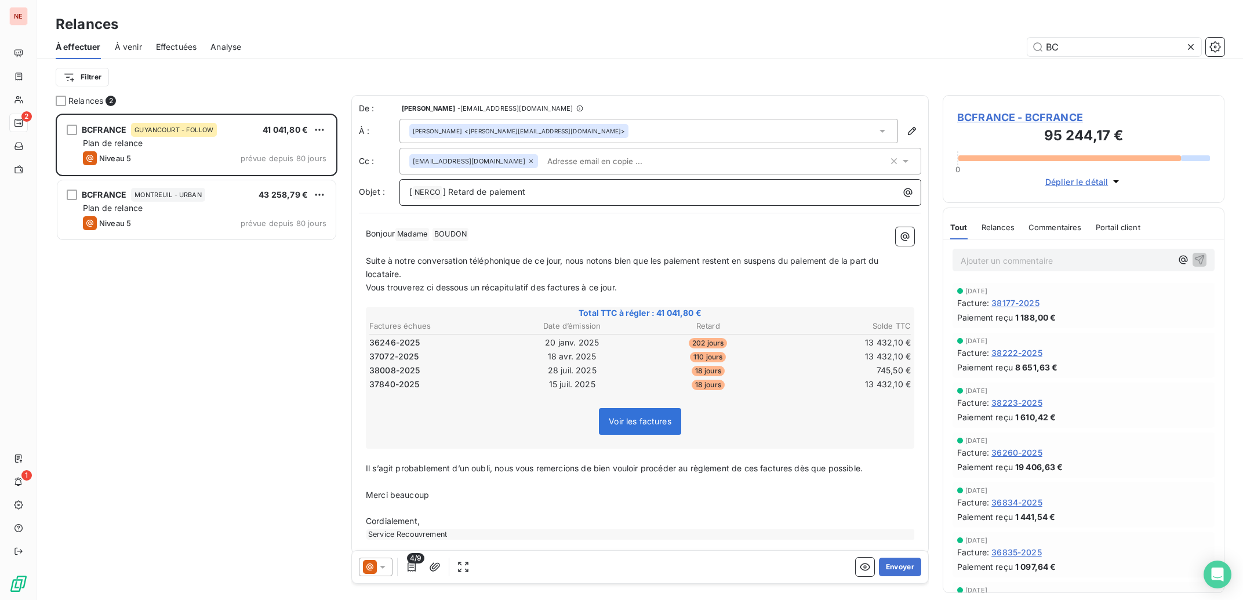
click at [712, 198] on p "[ NERCO ﻿ ] Retard de paiement" at bounding box center [663, 193] width 508 height 14
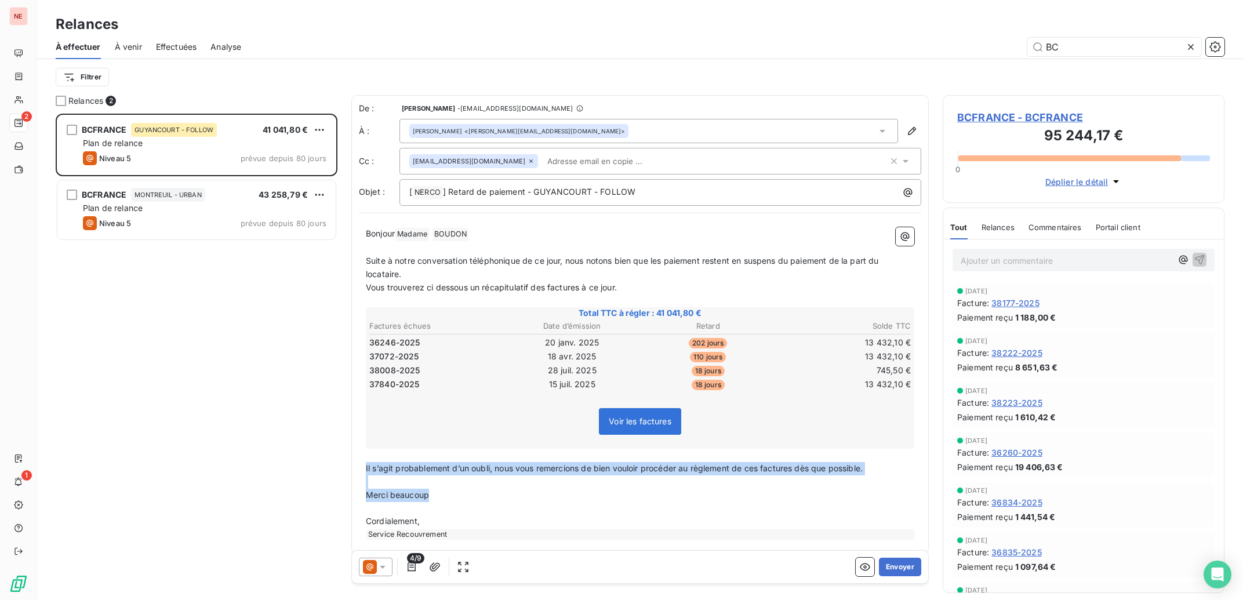
drag, startPoint x: 427, startPoint y: 495, endPoint x: 365, endPoint y: 473, distance: 65.3
click at [365, 473] on div "[PERSON_NAME] Madame ﻿ [PERSON_NAME] ﻿ ﻿ ﻿ Suite à notre conversation téléphoni…" at bounding box center [640, 383] width 562 height 326
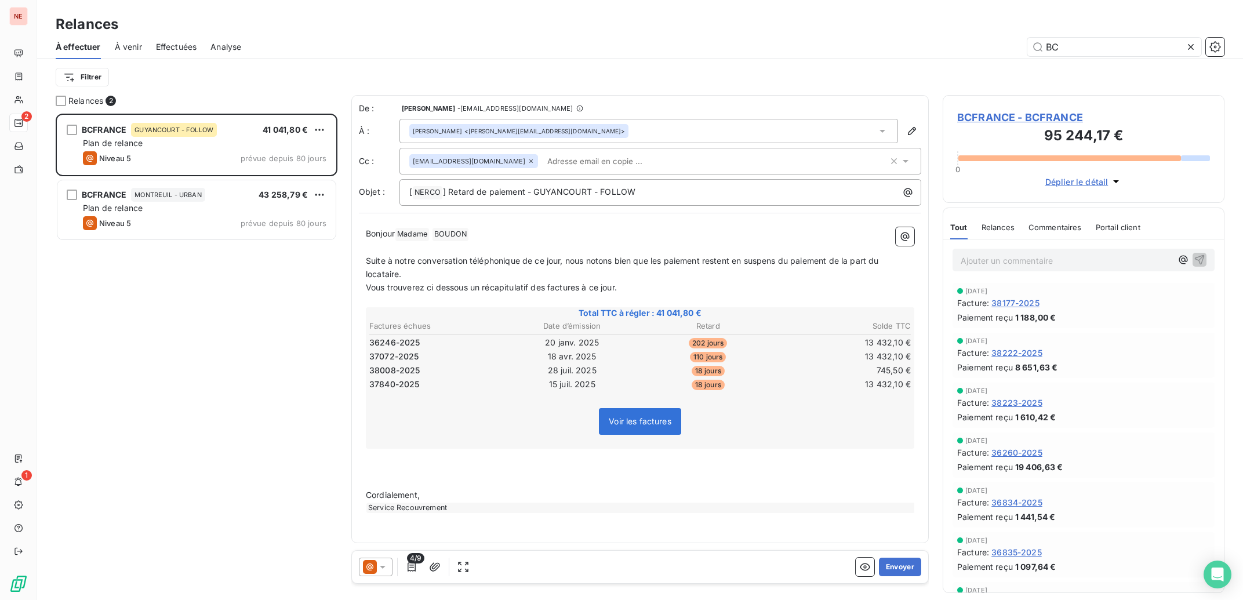
click at [885, 133] on icon at bounding box center [883, 131] width 12 height 12
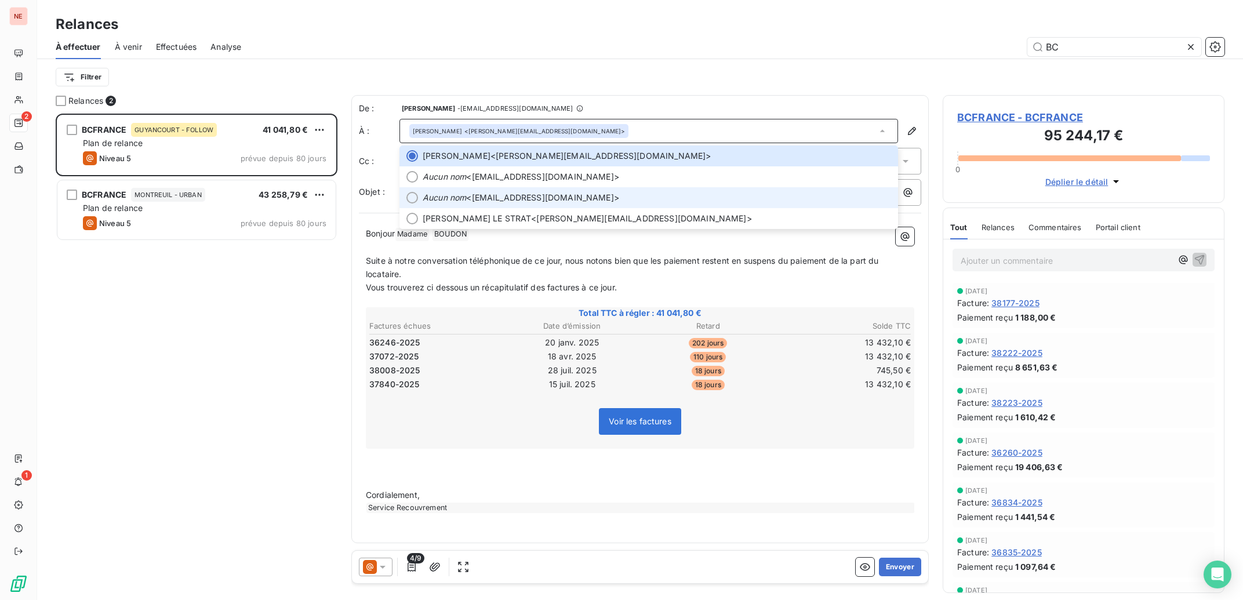
click at [519, 203] on span "Aucun nom <[EMAIL_ADDRESS][DOMAIN_NAME]>" at bounding box center [657, 198] width 468 height 12
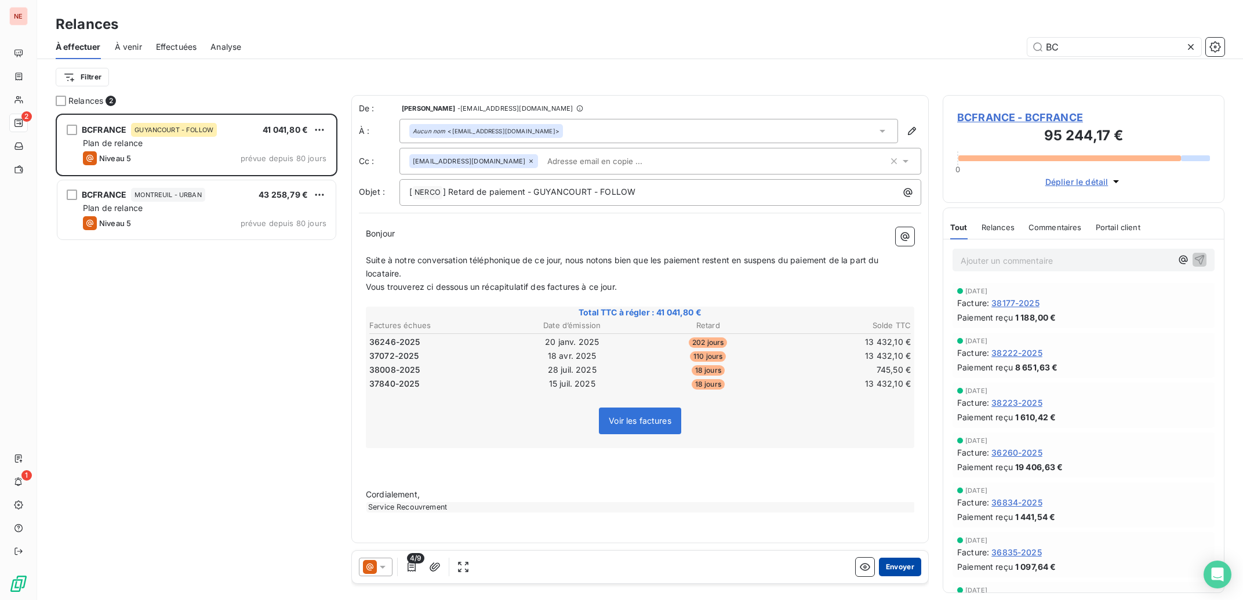
click at [904, 565] on button "Envoyer" at bounding box center [900, 567] width 42 height 19
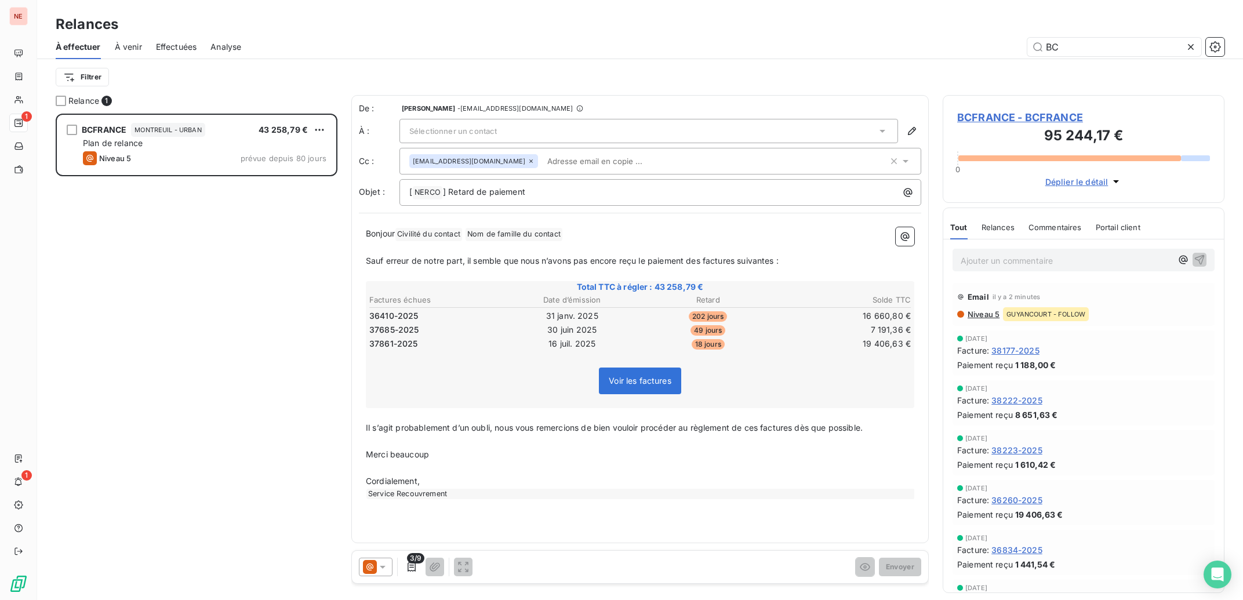
click at [874, 129] on div "Sélectionner un contact" at bounding box center [648, 131] width 499 height 24
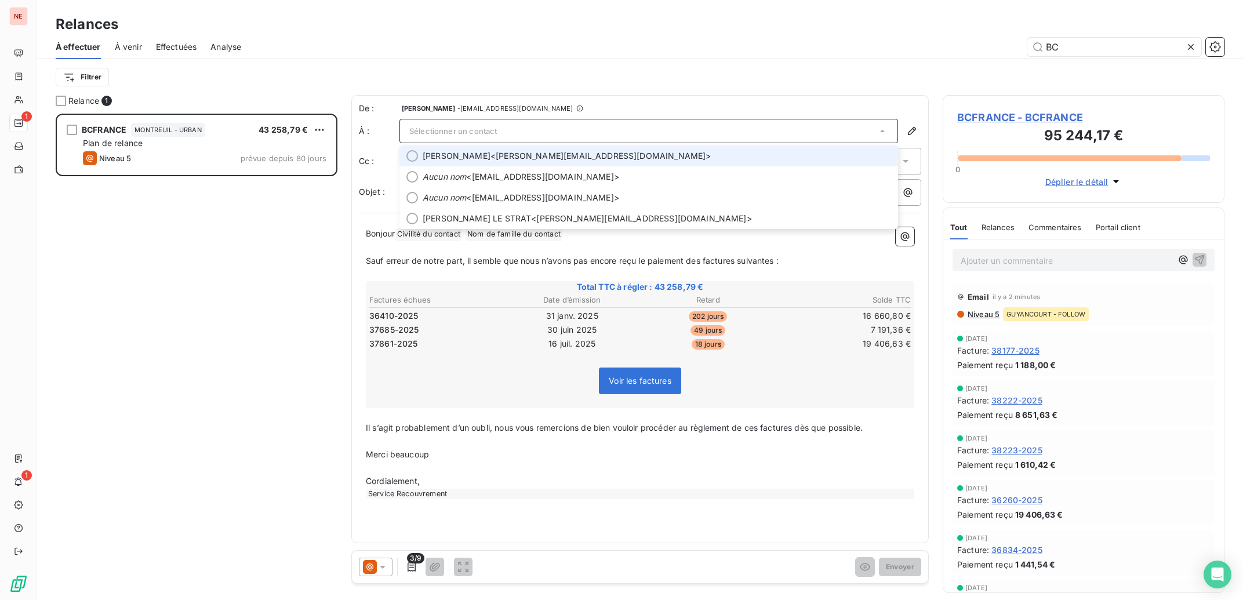
click at [475, 159] on span "[PERSON_NAME]" at bounding box center [457, 156] width 68 height 12
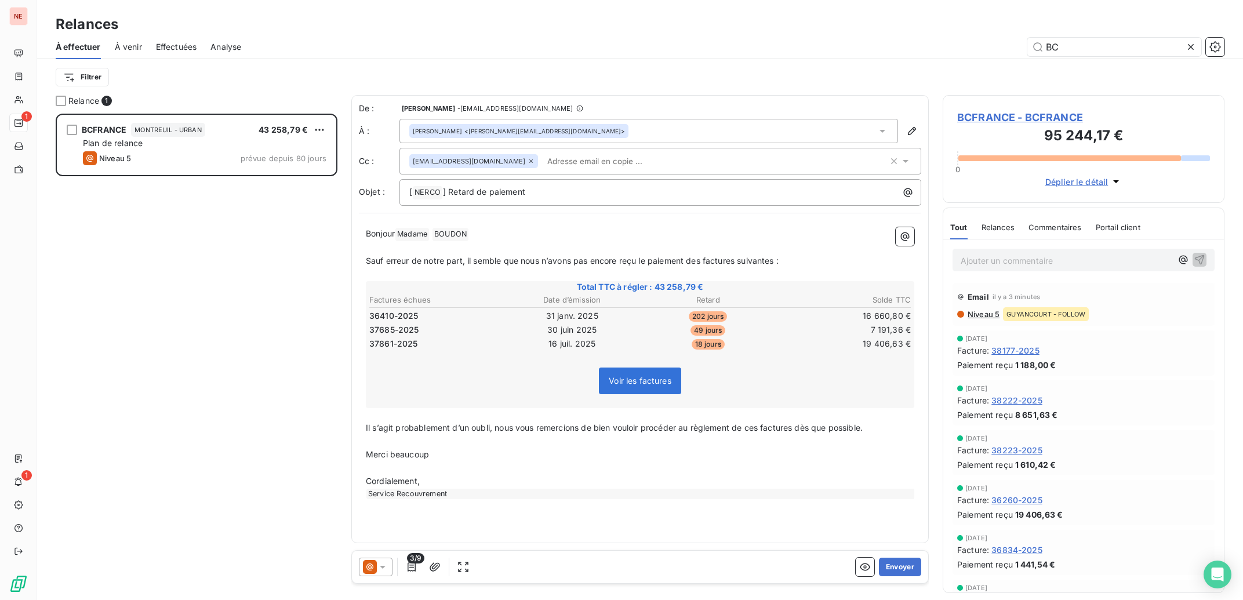
click at [878, 129] on icon at bounding box center [883, 131] width 12 height 12
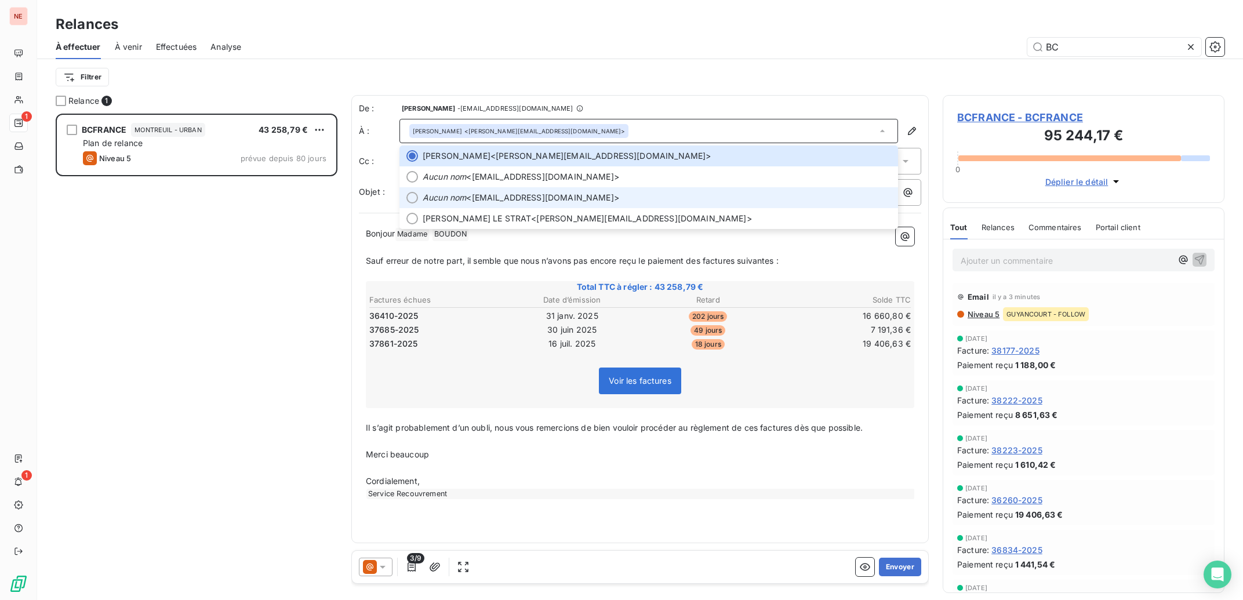
click at [543, 199] on span "Aucun nom <[EMAIL_ADDRESS][DOMAIN_NAME]>" at bounding box center [657, 198] width 468 height 12
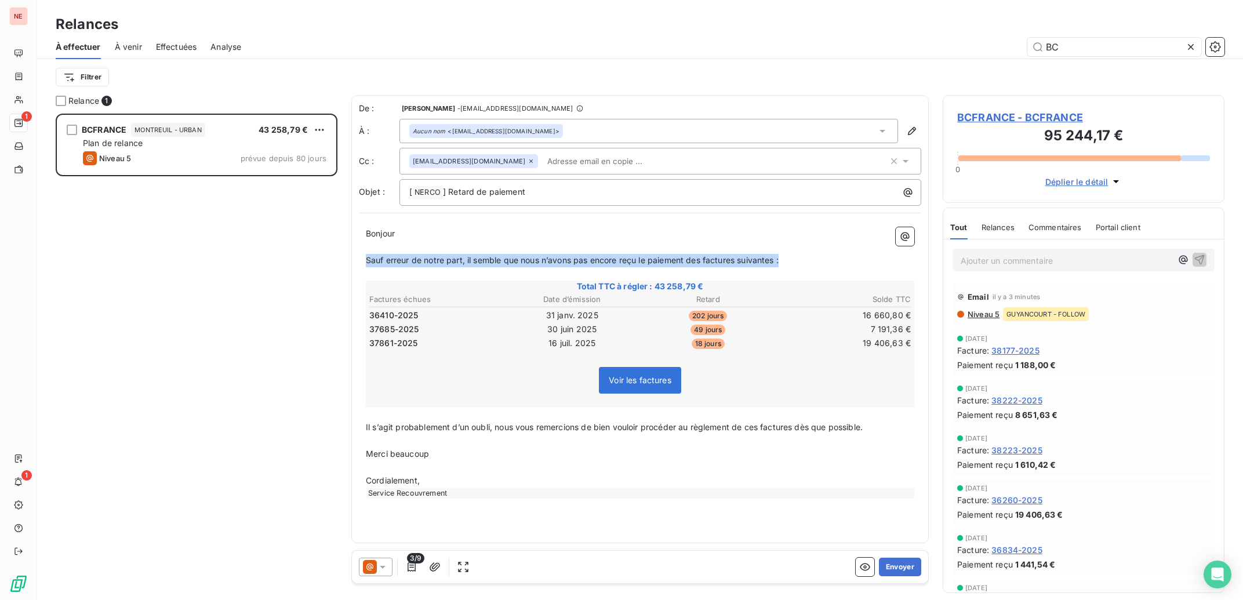
drag, startPoint x: 793, startPoint y: 262, endPoint x: 357, endPoint y: 263, distance: 436.0
click at [357, 263] on div "De : [PERSON_NAME] - [EMAIL_ADDRESS][DOMAIN_NAME] À : Aucun nom <[EMAIL_ADDRESS…" at bounding box center [639, 319] width 577 height 448
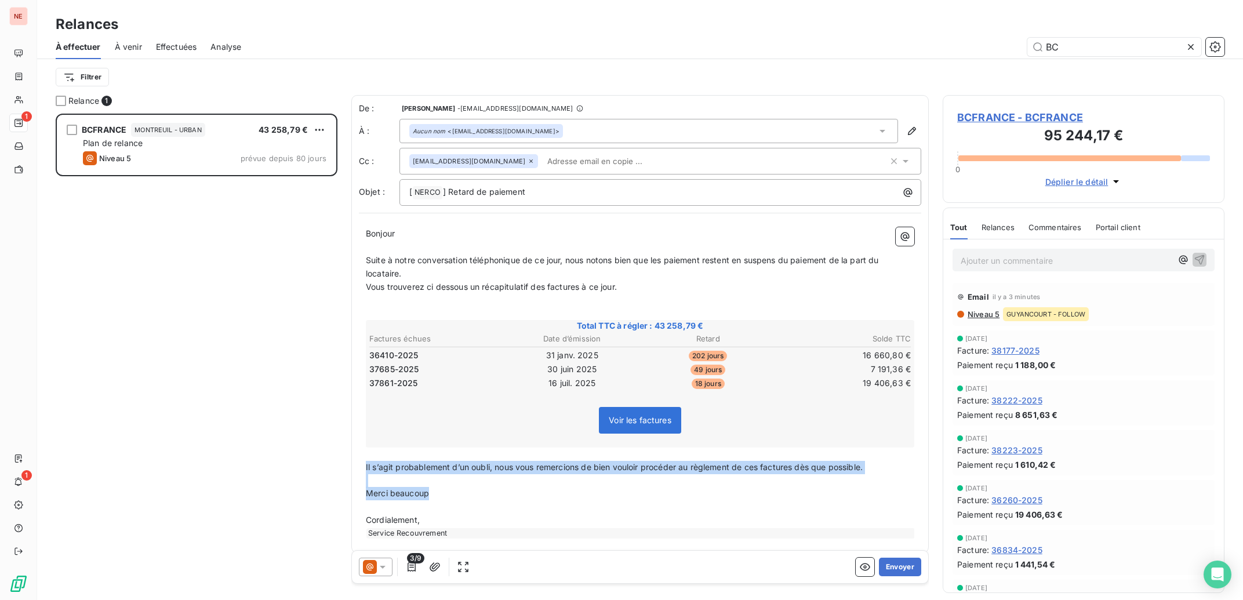
drag, startPoint x: 444, startPoint y: 494, endPoint x: 354, endPoint y: 471, distance: 92.1
click at [354, 471] on div "De : [PERSON_NAME] - [EMAIL_ADDRESS][DOMAIN_NAME] À : Aucun nom <[EMAIL_ADDRESS…" at bounding box center [639, 324] width 577 height 458
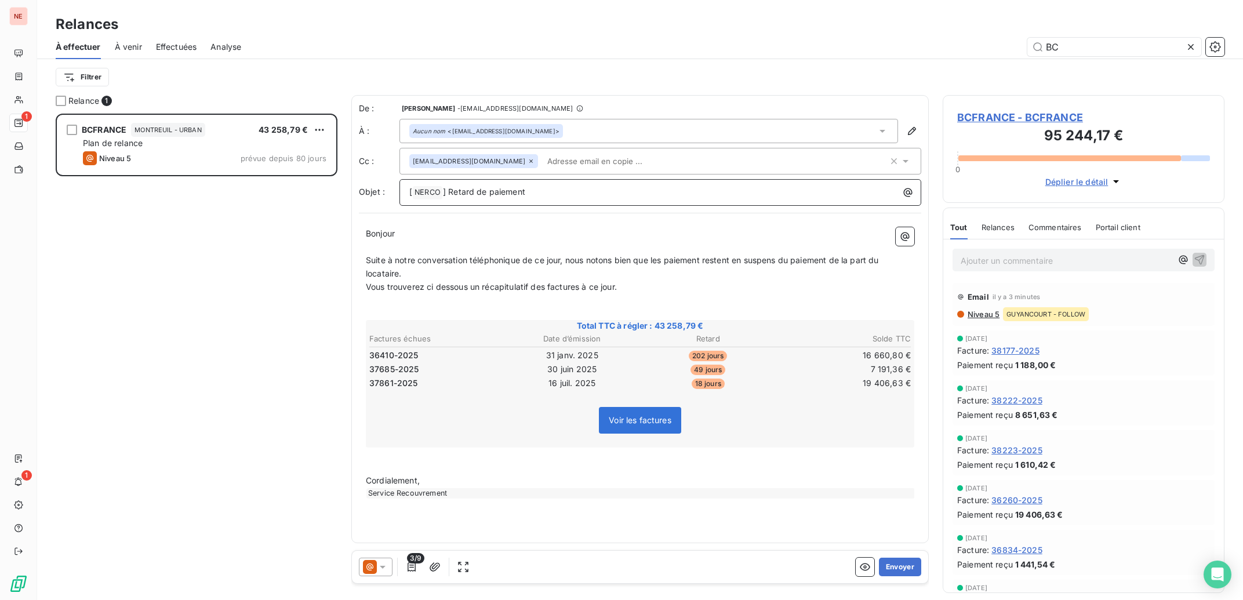
click at [577, 190] on p "[ NERCO ﻿ ] Retard de paiement" at bounding box center [663, 193] width 508 height 14
click at [901, 564] on button "Envoyer" at bounding box center [900, 567] width 42 height 19
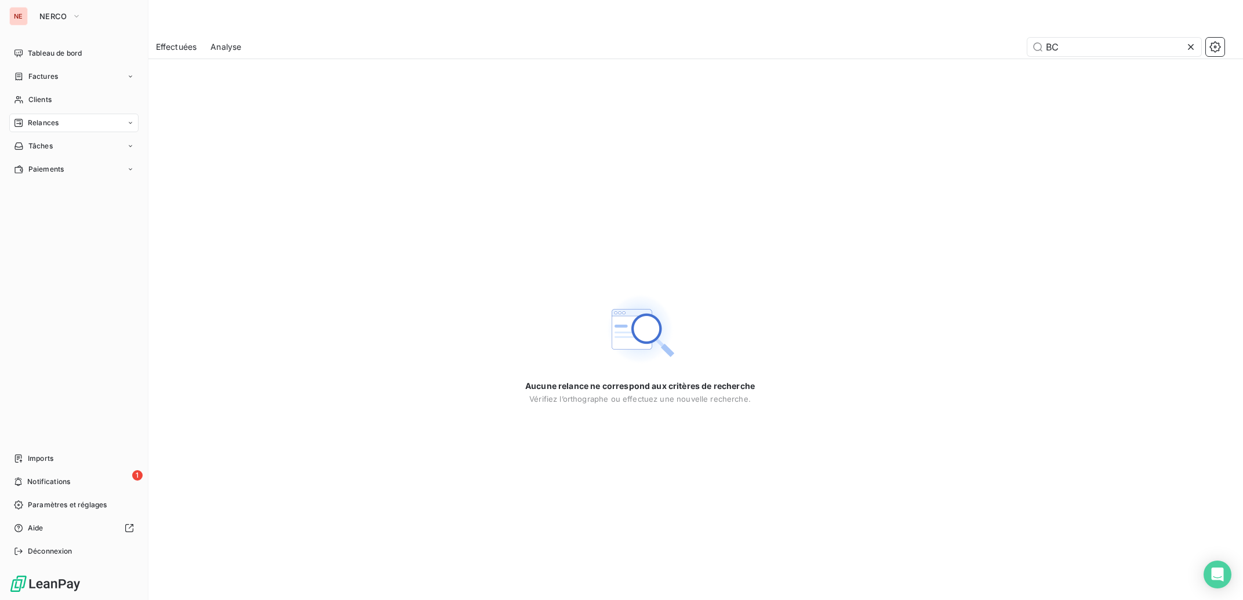
click at [9, 95] on div "NE NERCO Tableau de bord Factures Clients Relances Tâches Paiements Imports 1 N…" at bounding box center [74, 300] width 148 height 600
click at [18, 99] on icon at bounding box center [19, 99] width 10 height 9
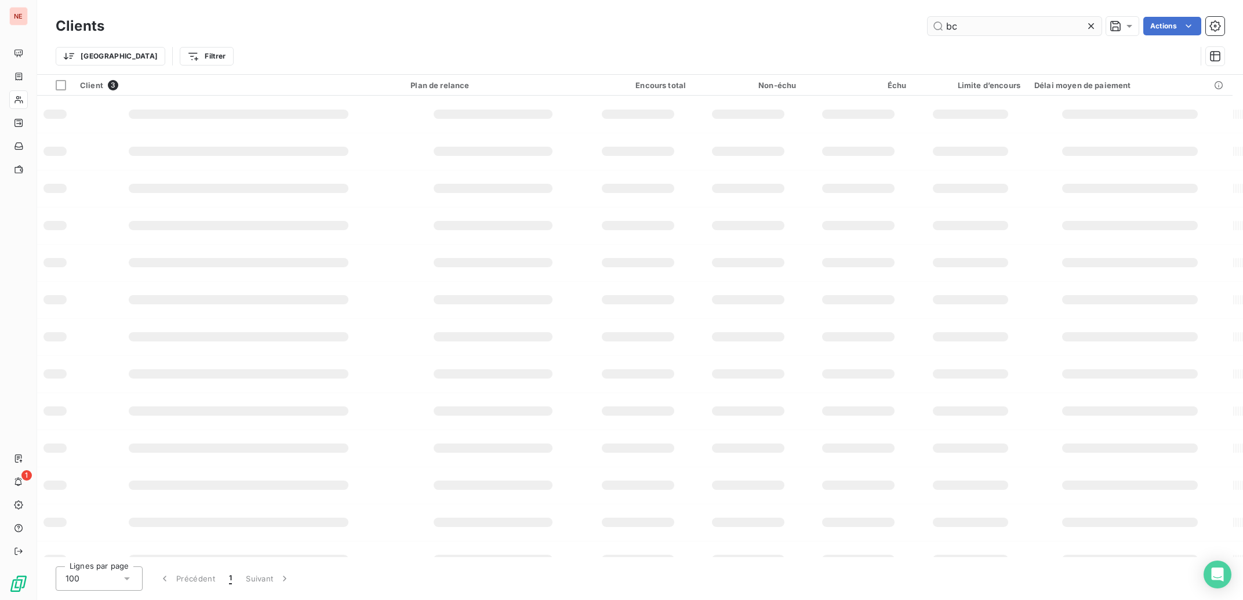
click at [976, 31] on input "bc" at bounding box center [1015, 26] width 174 height 19
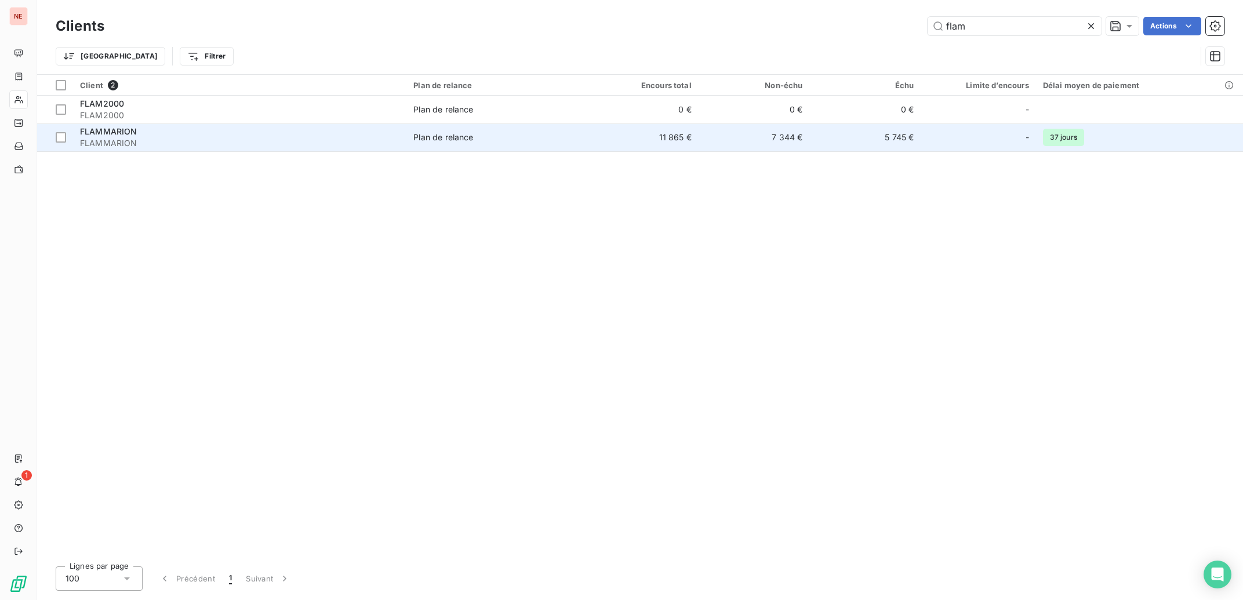
type input "flam"
click at [105, 143] on span "FLAMMARION" at bounding box center [239, 143] width 319 height 12
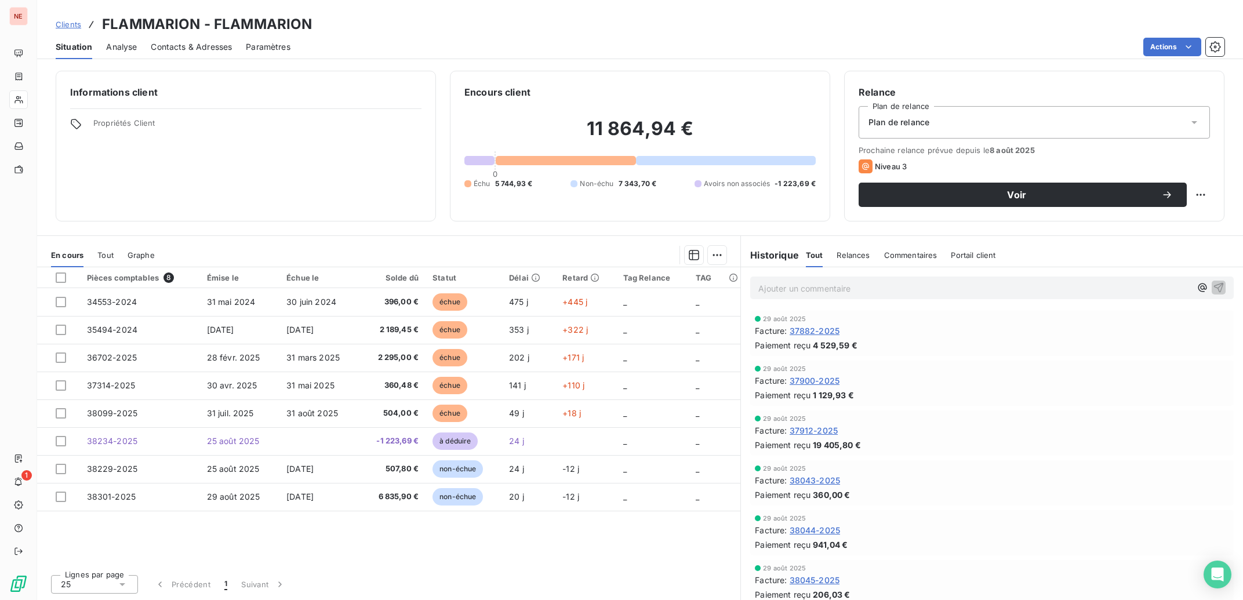
click at [207, 43] on span "Contacts & Adresses" at bounding box center [191, 47] width 81 height 12
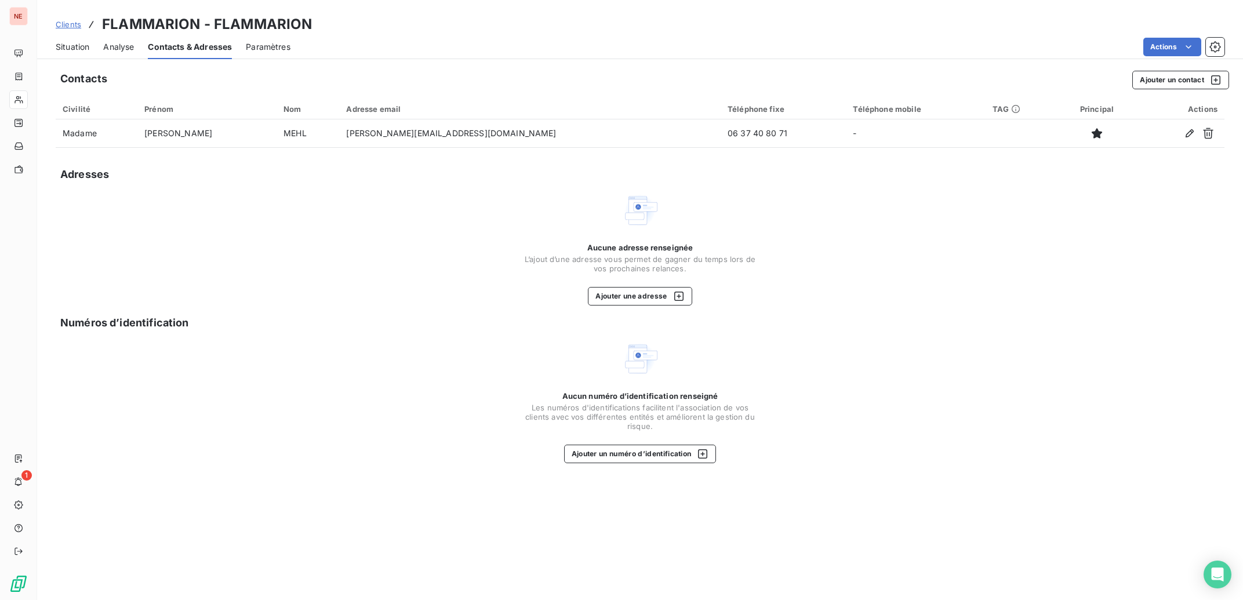
click at [60, 26] on span "Clients" at bounding box center [69, 24] width 26 height 9
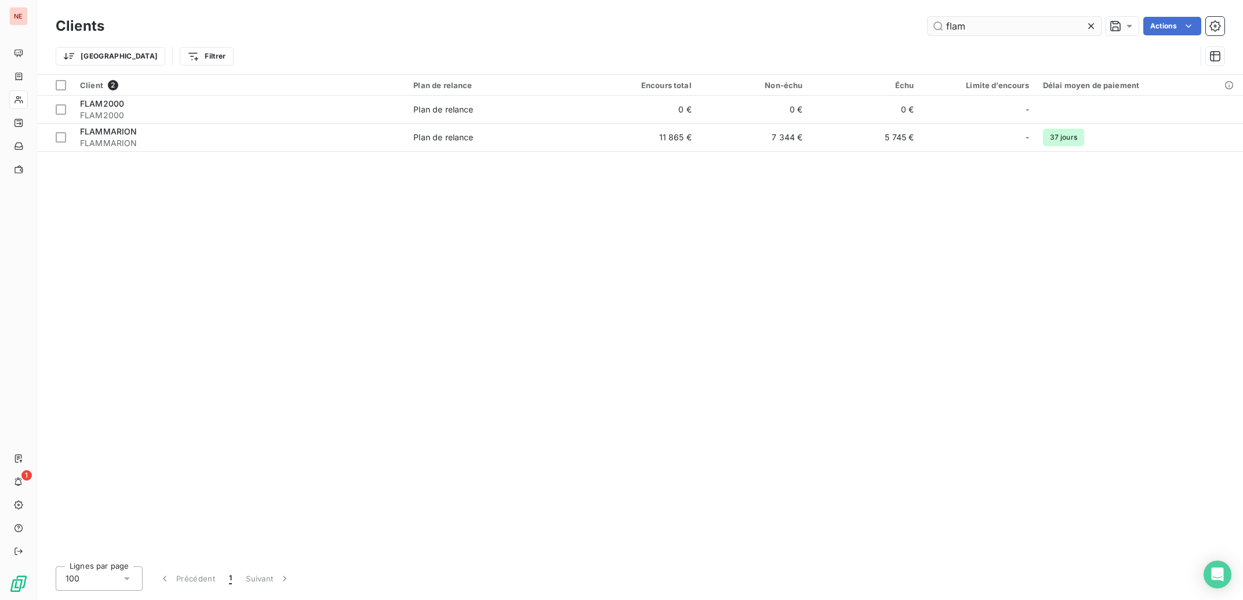
click at [959, 28] on input "flam" at bounding box center [1015, 26] width 174 height 19
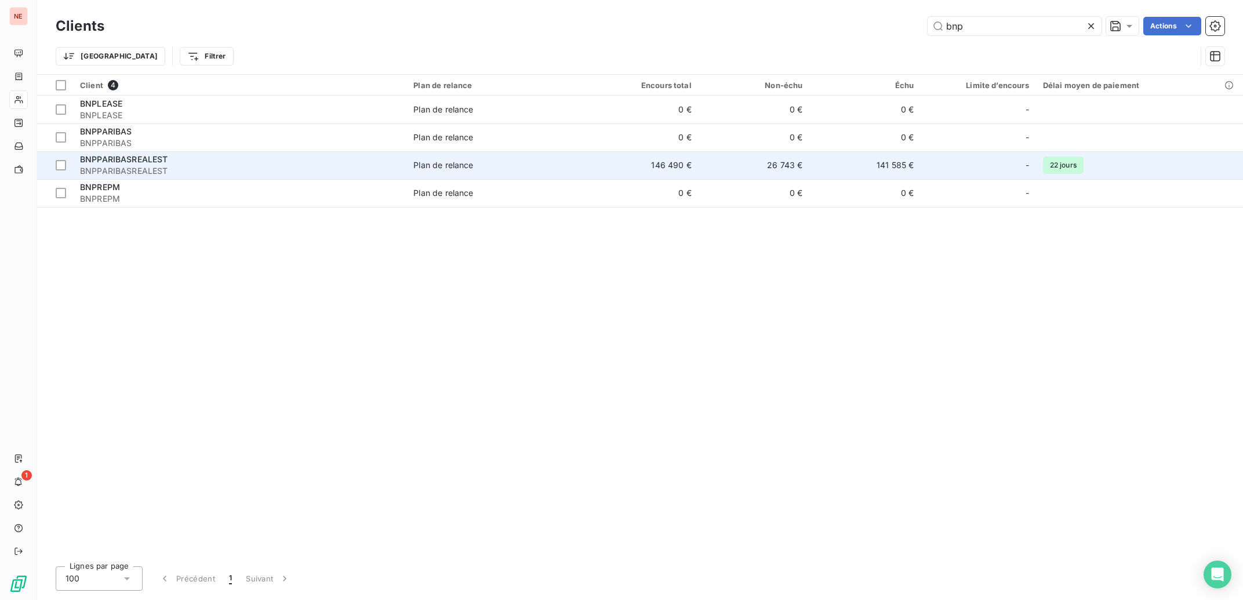
type input "bnp"
click at [237, 162] on div "BNPPARIBASREALEST" at bounding box center [239, 160] width 319 height 12
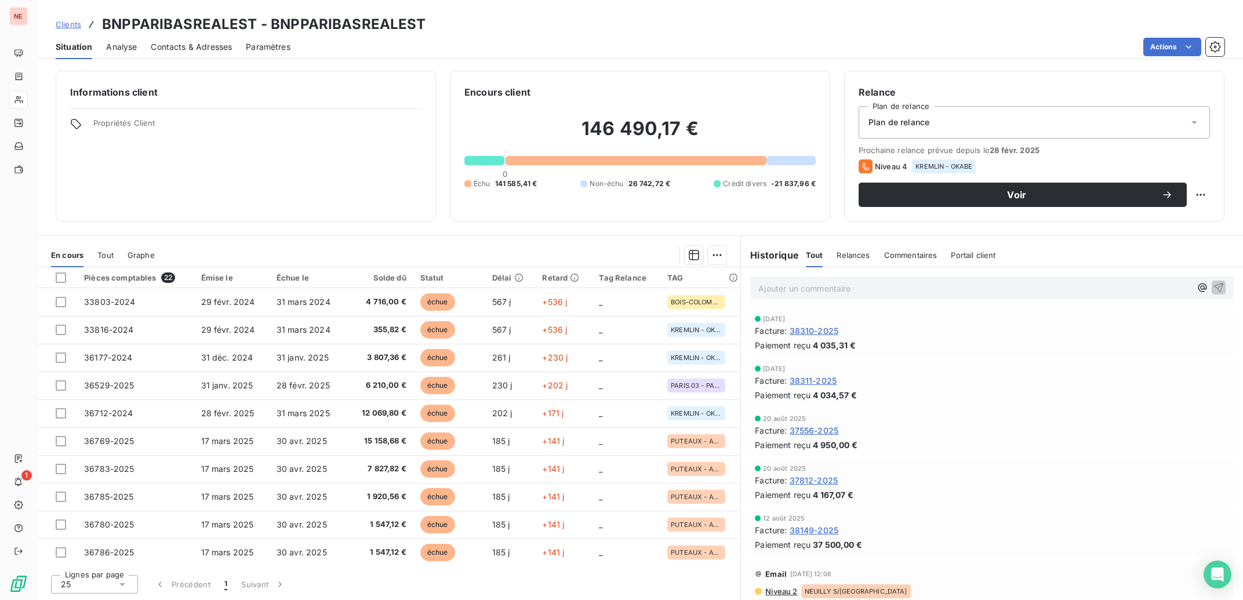
click at [194, 46] on span "Contacts & Adresses" at bounding box center [191, 47] width 81 height 12
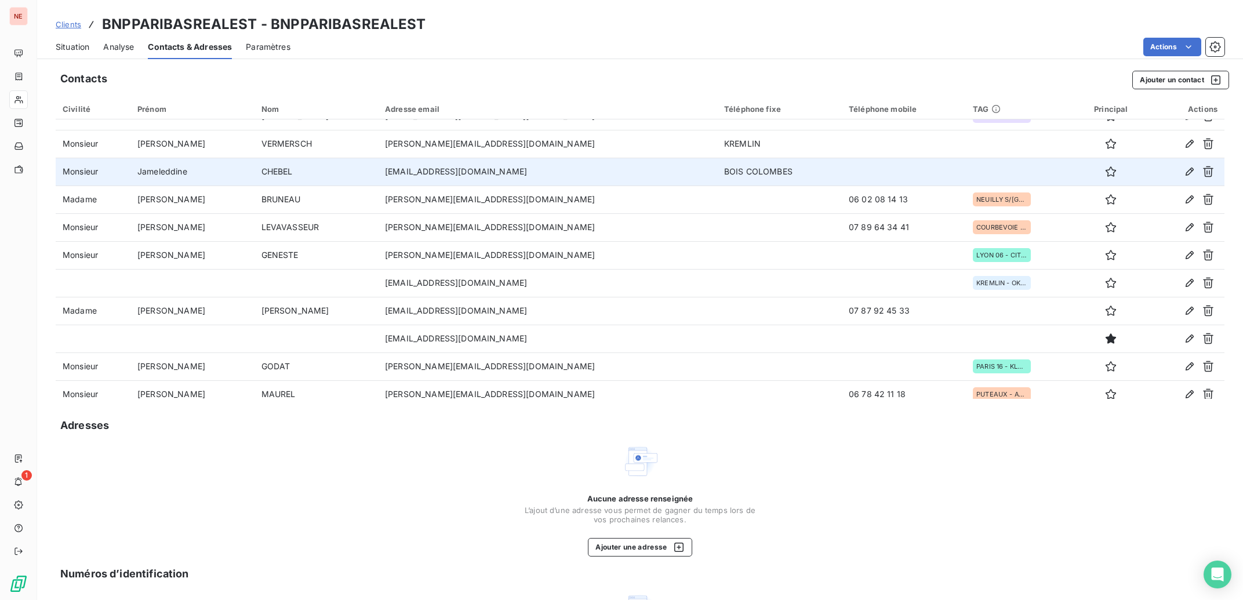
scroll to position [138, 0]
